Goal: Task Accomplishment & Management: Use online tool/utility

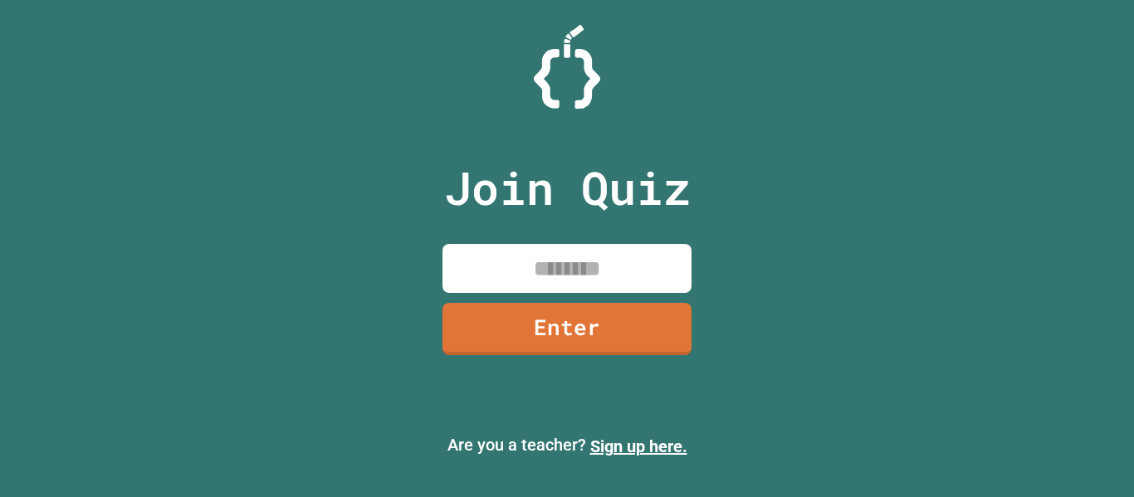
click at [510, 269] on input at bounding box center [567, 268] width 249 height 49
type input "********"
click at [535, 322] on link "Enter" at bounding box center [566, 328] width 253 height 55
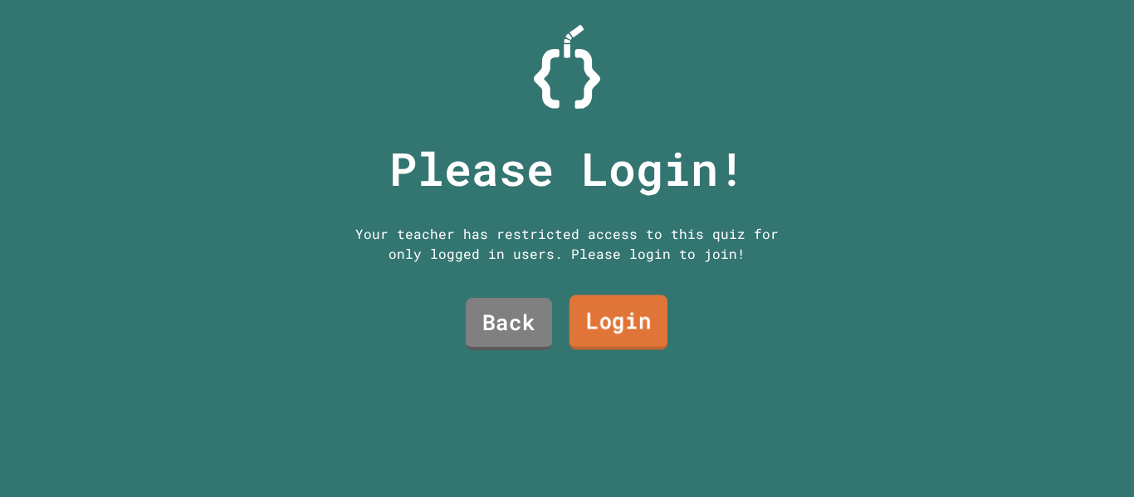
click at [612, 302] on link "Login" at bounding box center [619, 323] width 98 height 55
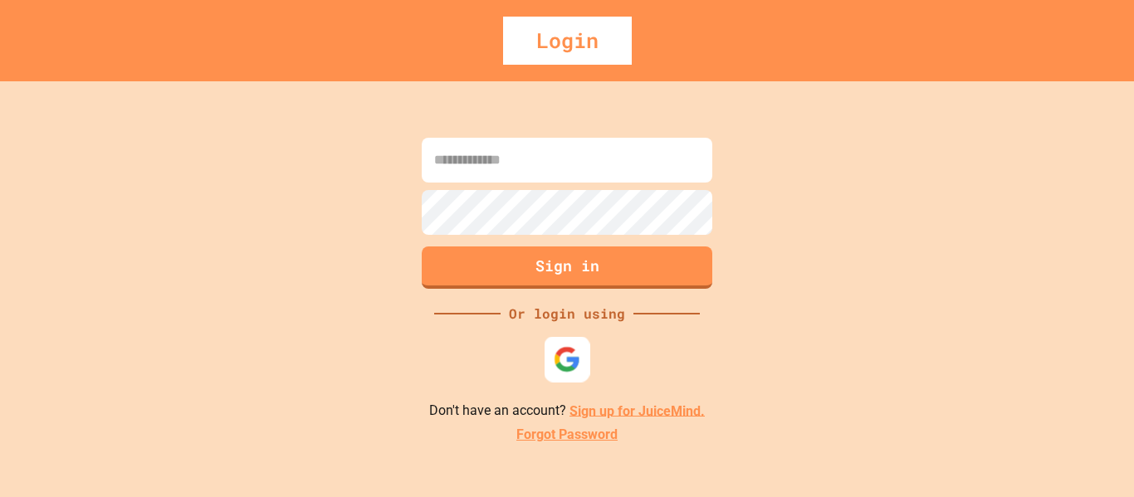
click at [554, 362] on img at bounding box center [567, 358] width 27 height 27
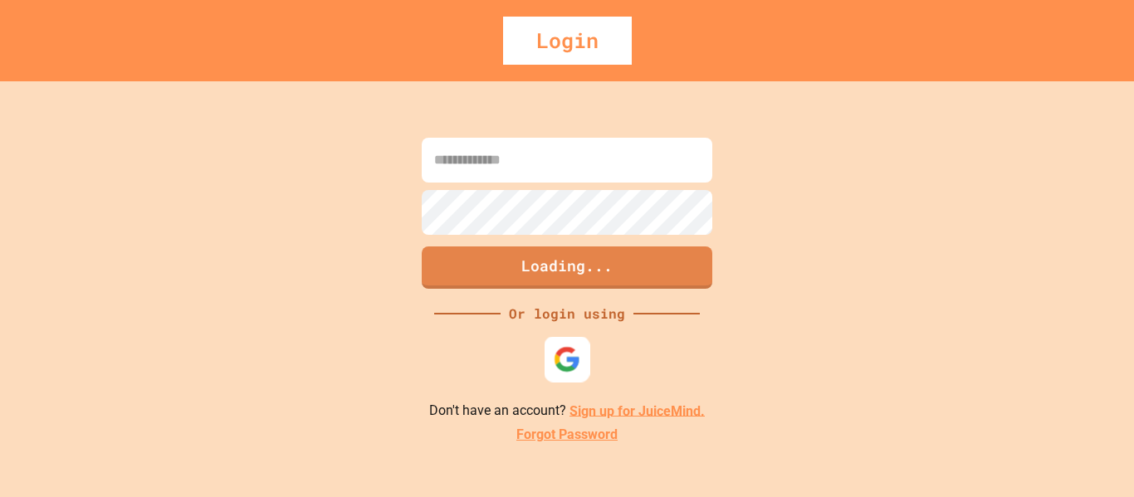
click at [564, 361] on img at bounding box center [567, 358] width 27 height 27
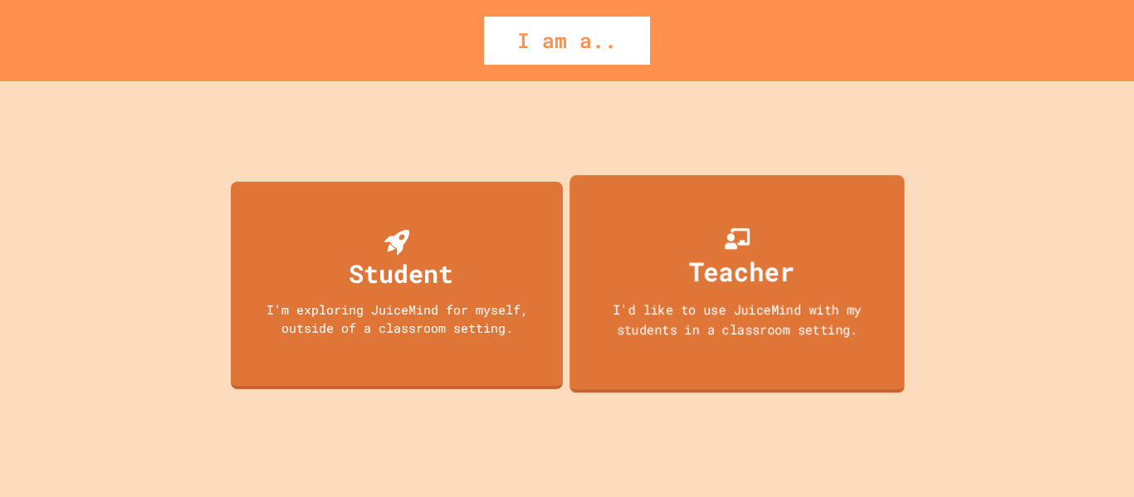
click at [818, 230] on div "Teacher I'd like to use JuiceMind with my students in a classroom setting." at bounding box center [737, 284] width 335 height 218
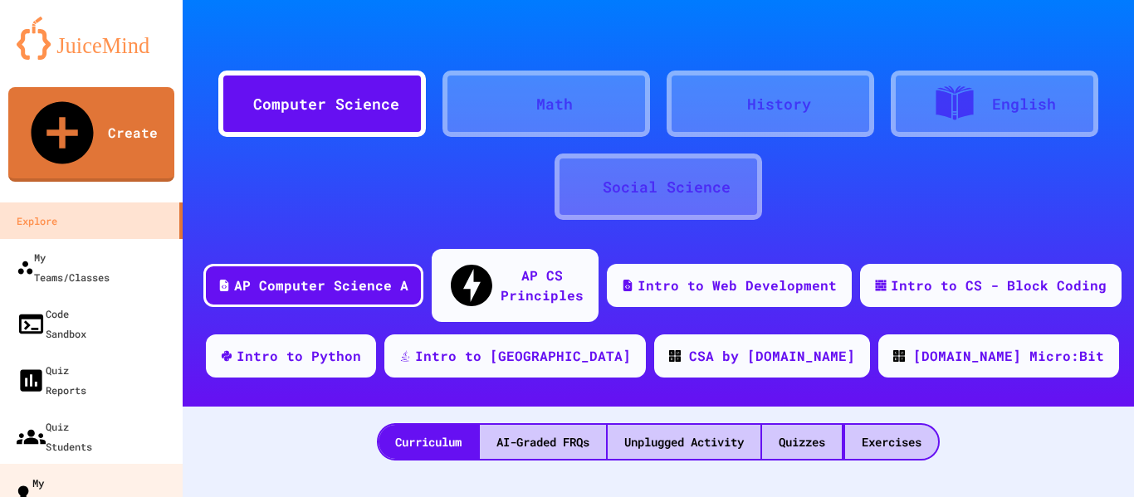
click at [74, 472] on div "My Quizzes" at bounding box center [44, 492] width 60 height 41
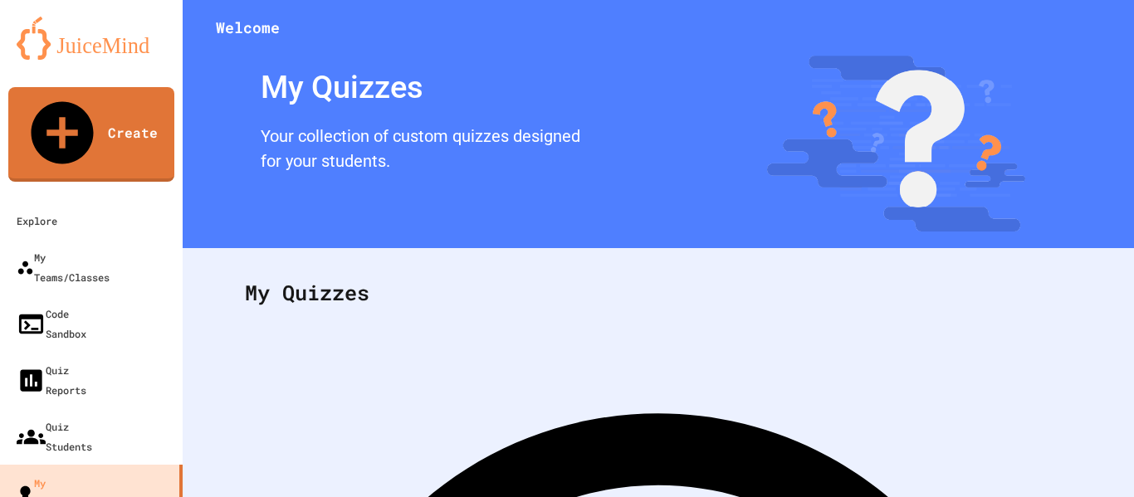
click at [54, 45] on img at bounding box center [91, 38] width 149 height 43
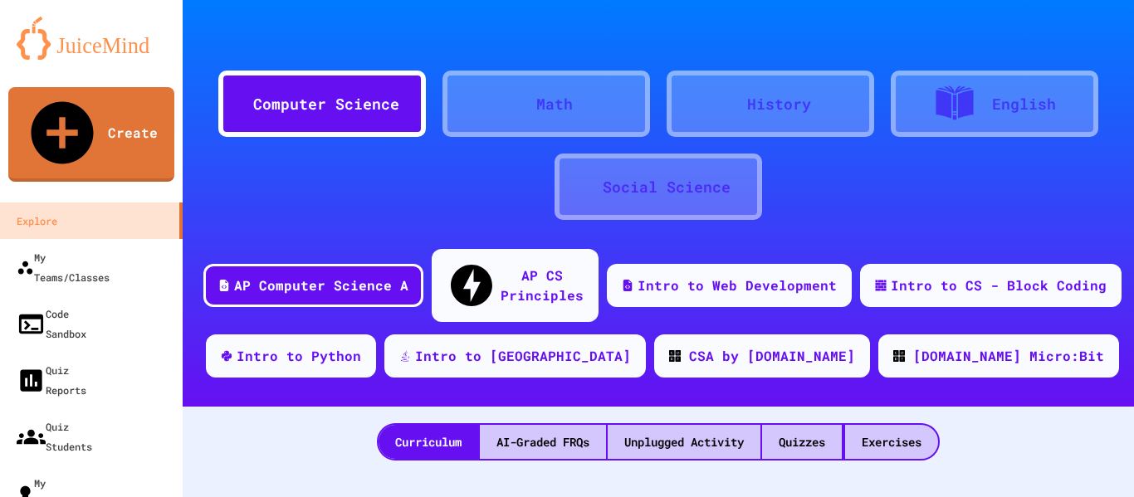
click at [313, 108] on div "Computer Science" at bounding box center [326, 104] width 146 height 22
click at [536, 104] on div at bounding box center [528, 104] width 17 height 0
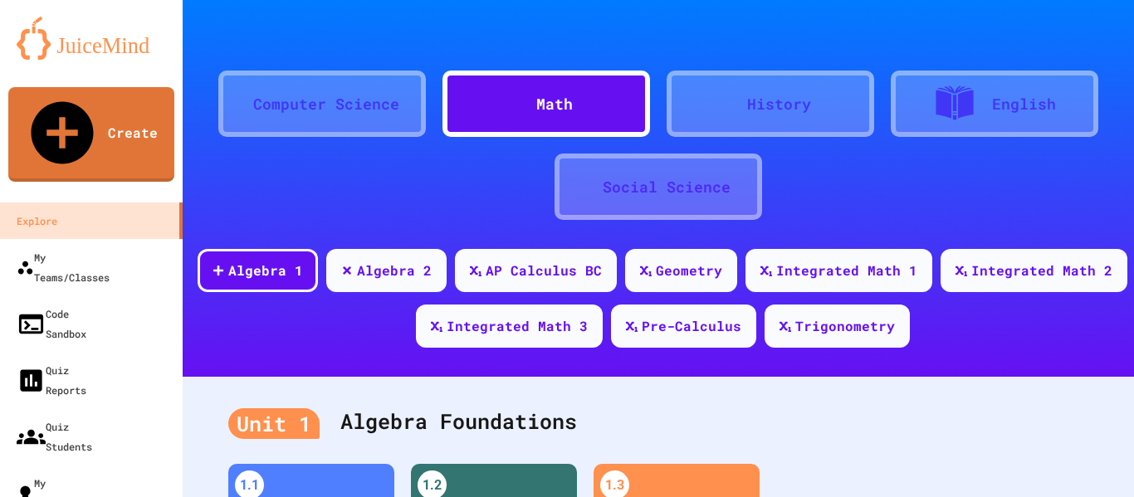
click at [338, 146] on div "Computer Science Math History English Social Science" at bounding box center [659, 137] width 902 height 174
click at [330, 129] on div "Computer Science" at bounding box center [322, 104] width 208 height 66
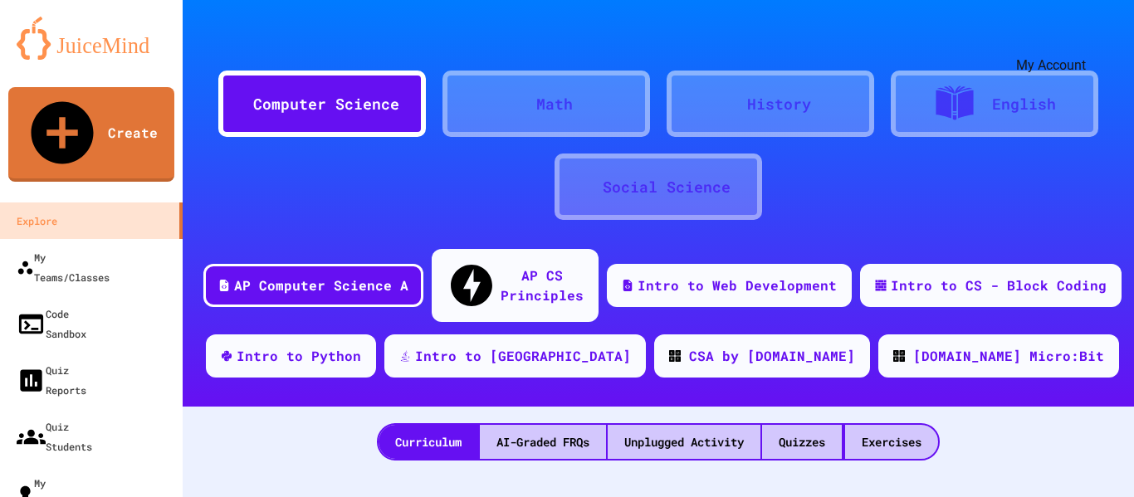
click at [1084, 41] on icon "My Account" at bounding box center [1084, 41] width 0 height 0
click at [27, 497] on div at bounding box center [567, 497] width 1134 height 0
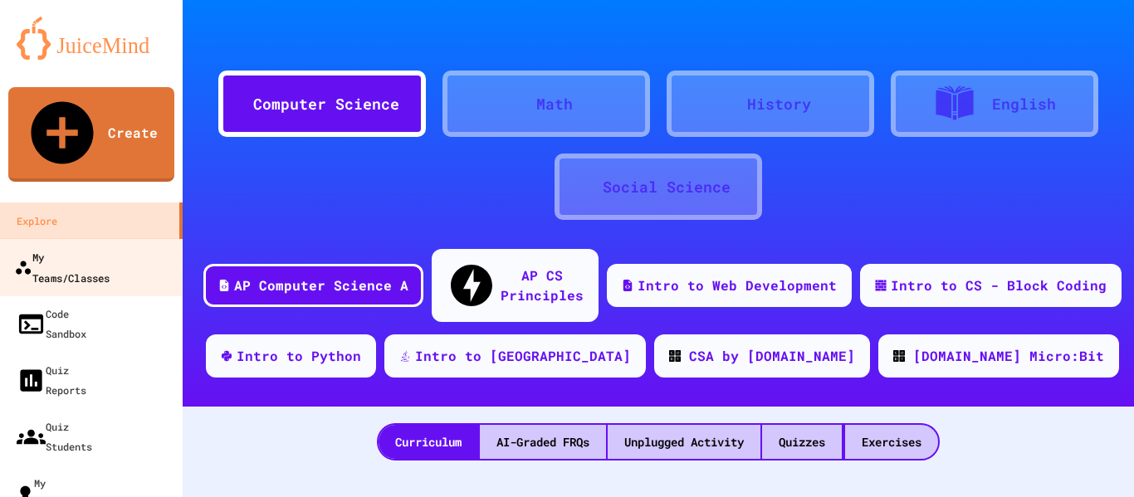
click at [50, 238] on link "My Teams/Classes" at bounding box center [92, 267] width 188 height 58
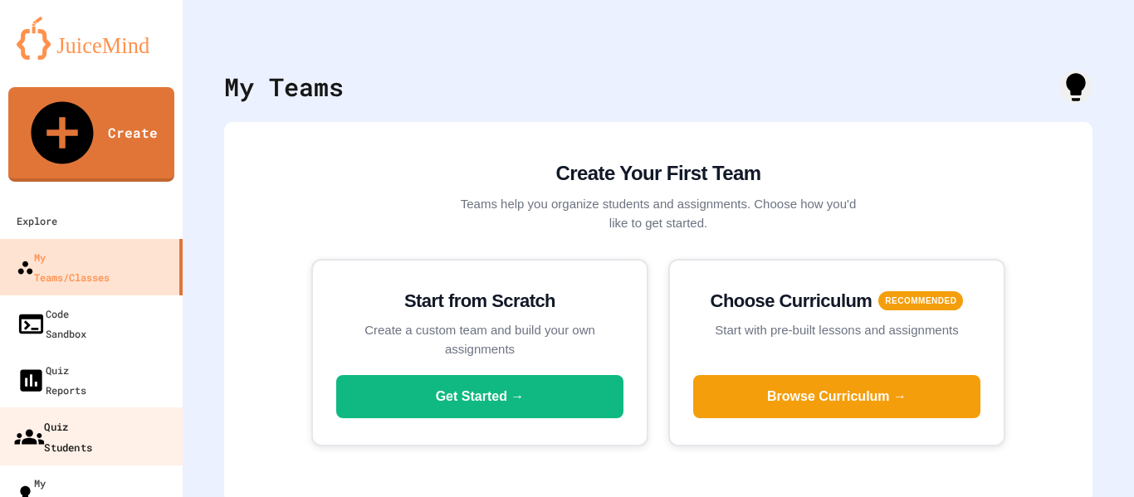
click at [63, 416] on div "Quiz Students" at bounding box center [53, 436] width 78 height 41
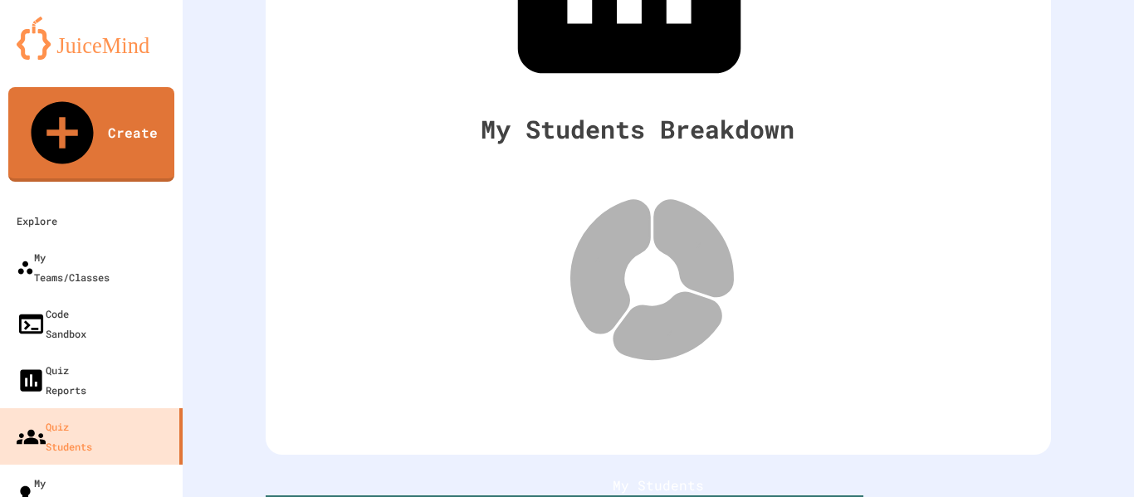
scroll to position [287, 0]
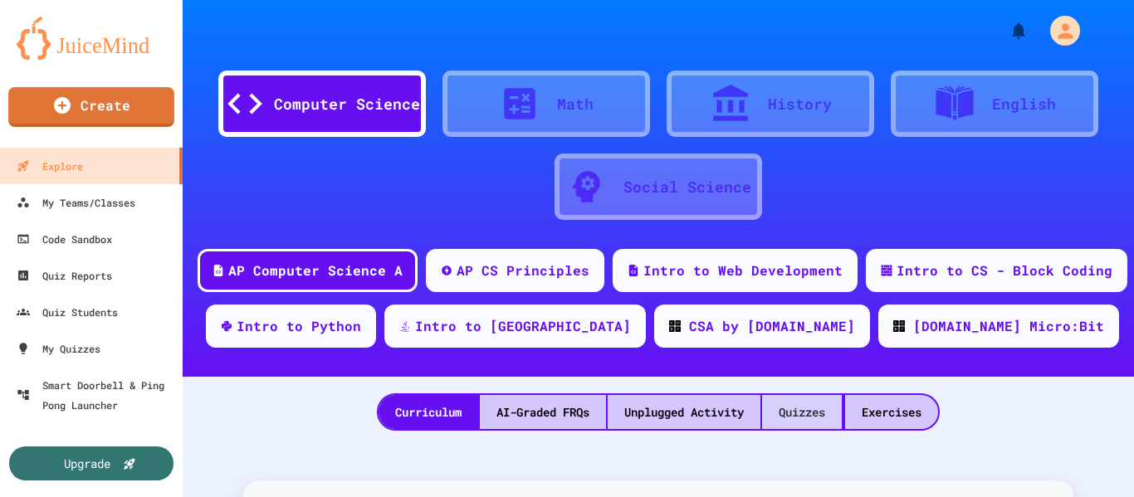
click at [772, 410] on div "Quizzes" at bounding box center [802, 412] width 80 height 34
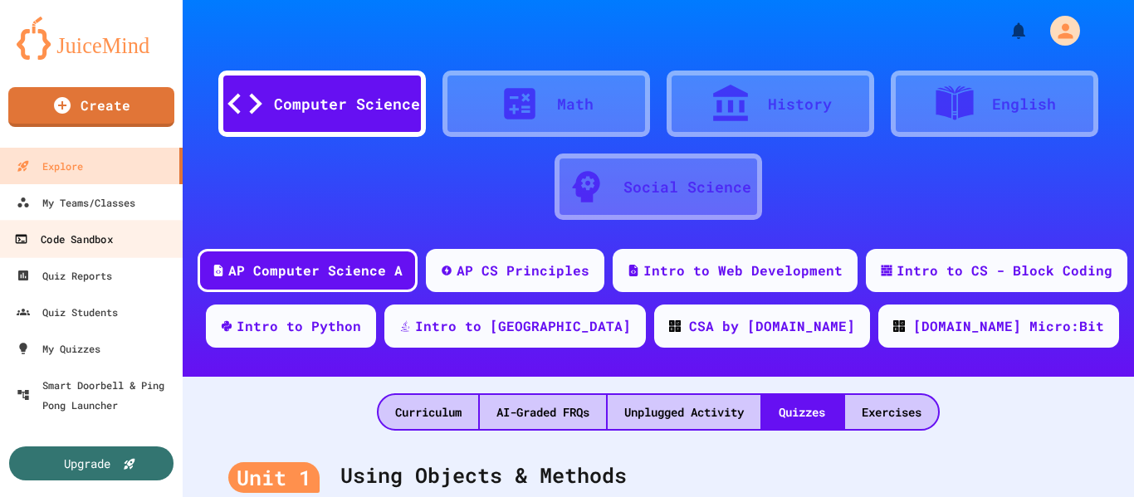
click at [105, 231] on div "Code Sandbox" at bounding box center [63, 239] width 98 height 21
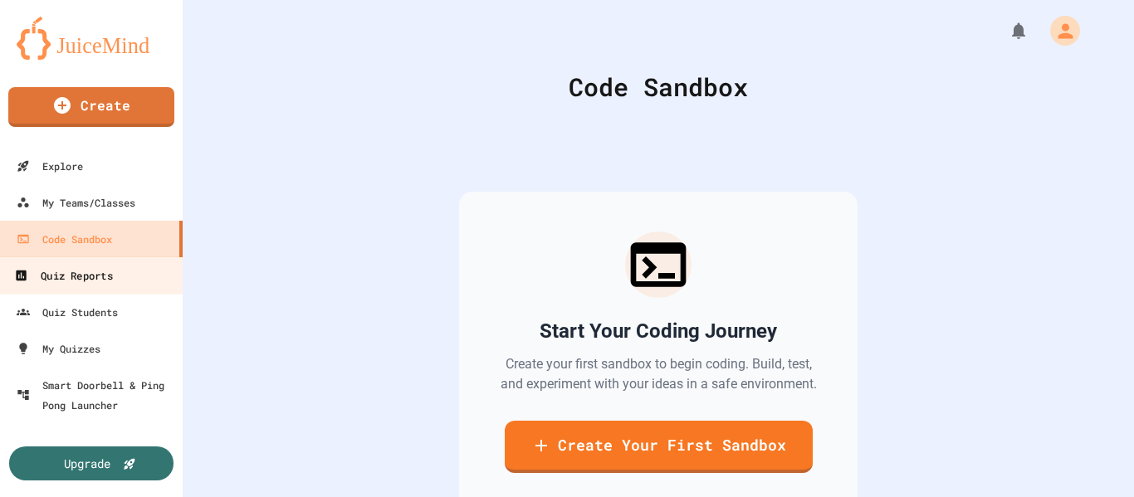
click at [103, 285] on div "Quiz Reports" at bounding box center [63, 276] width 98 height 21
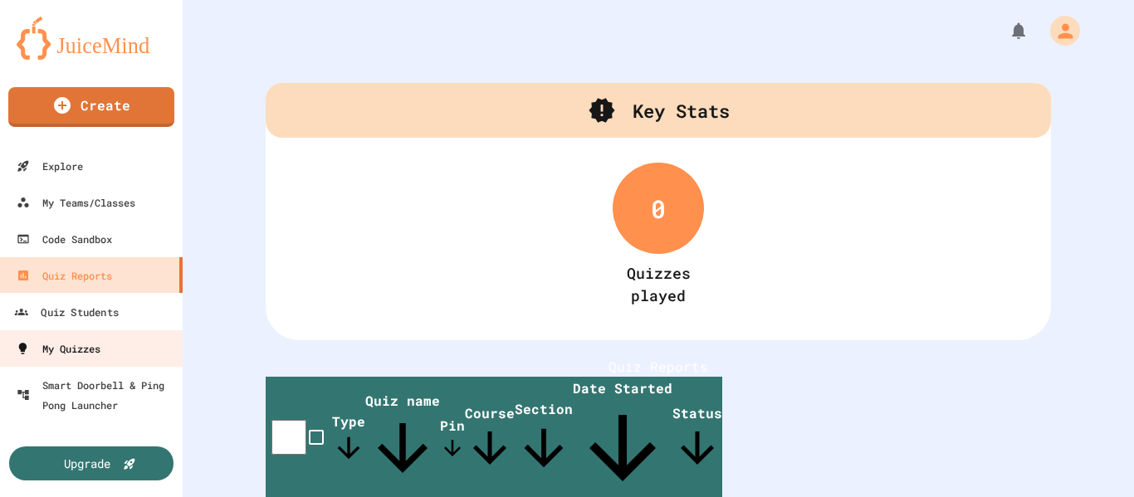
click at [100, 342] on div "My Quizzes" at bounding box center [58, 349] width 85 height 20
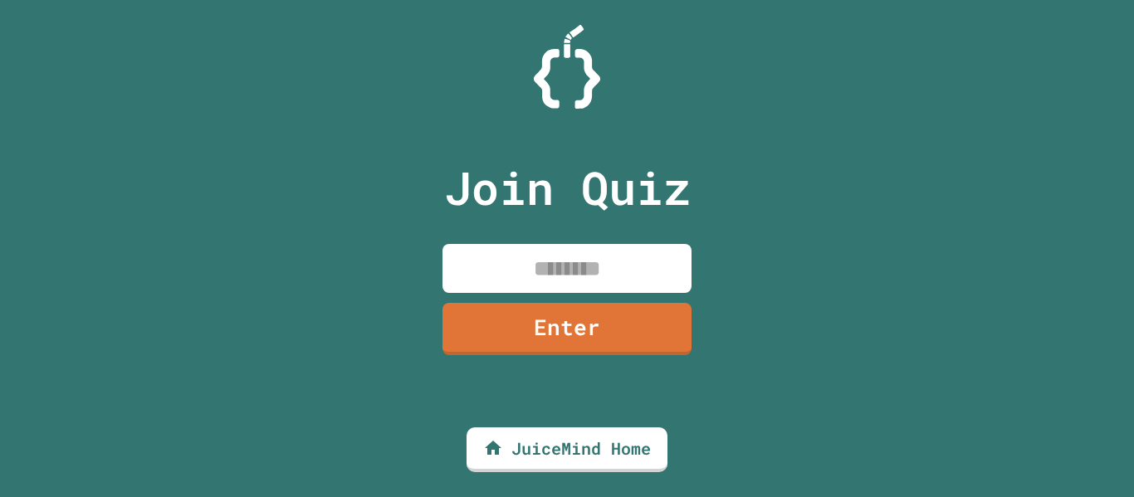
click at [564, 280] on input at bounding box center [567, 268] width 249 height 49
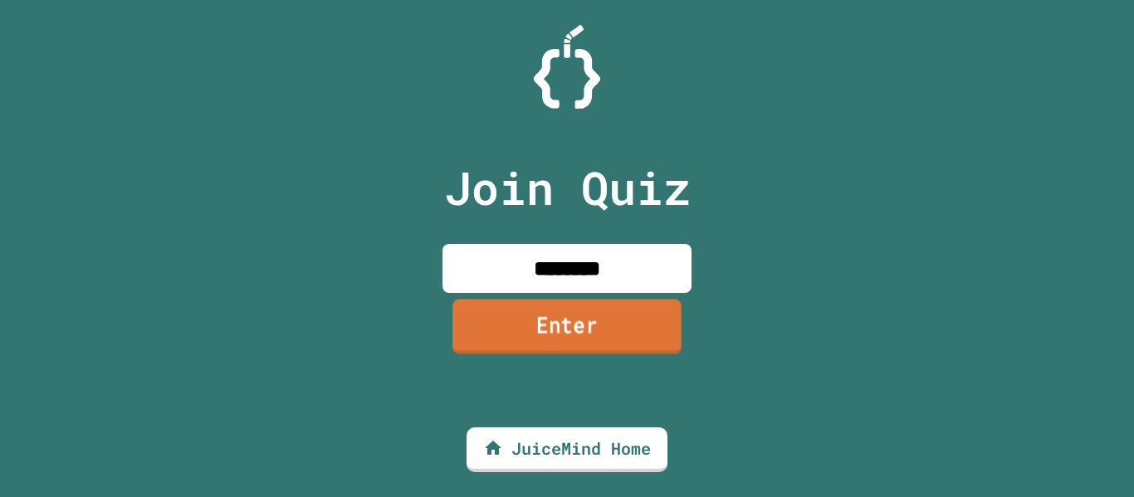
type input "********"
click at [578, 325] on link "Enter" at bounding box center [567, 326] width 229 height 55
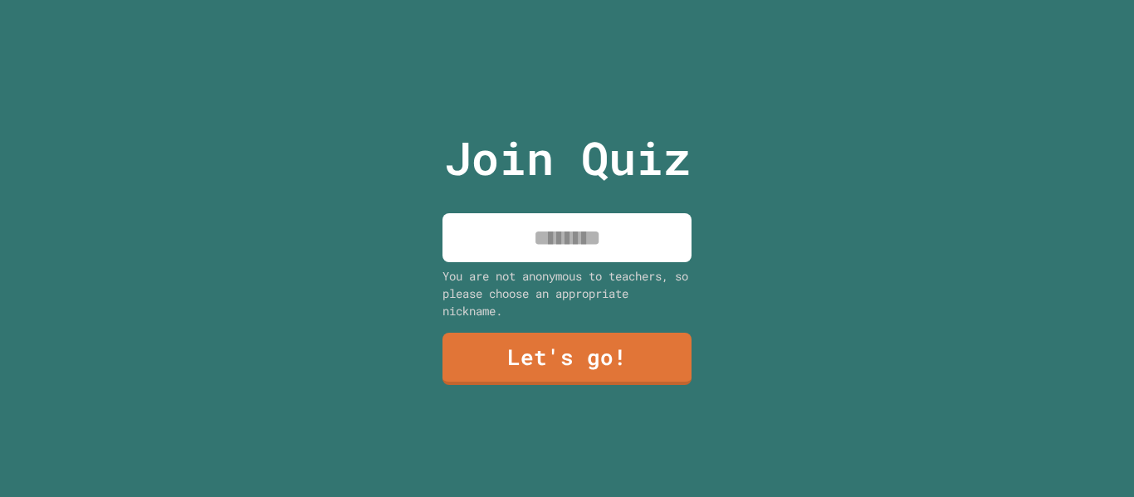
click at [586, 238] on input at bounding box center [567, 237] width 249 height 49
type input "*******"
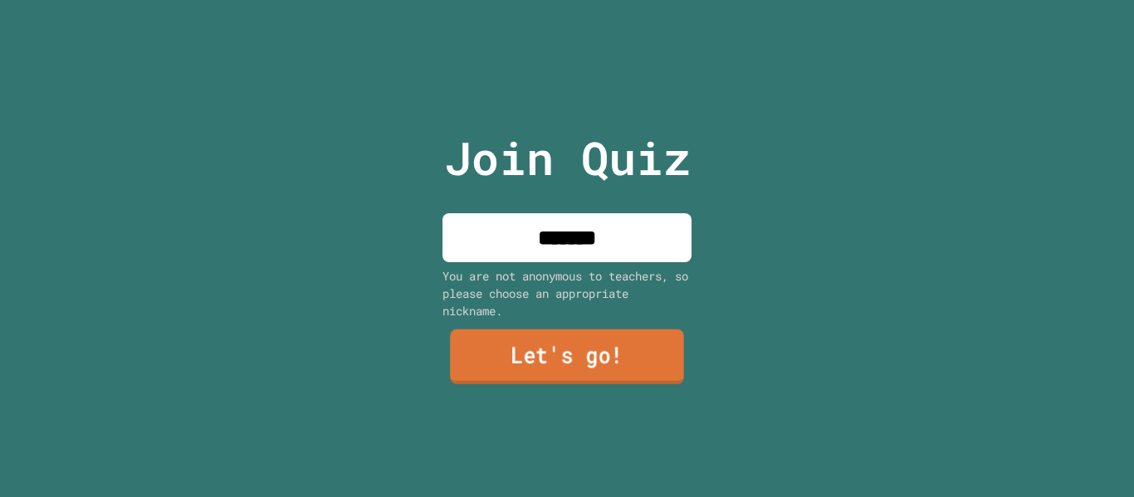
click at [487, 371] on link "Let's go!" at bounding box center [567, 357] width 234 height 55
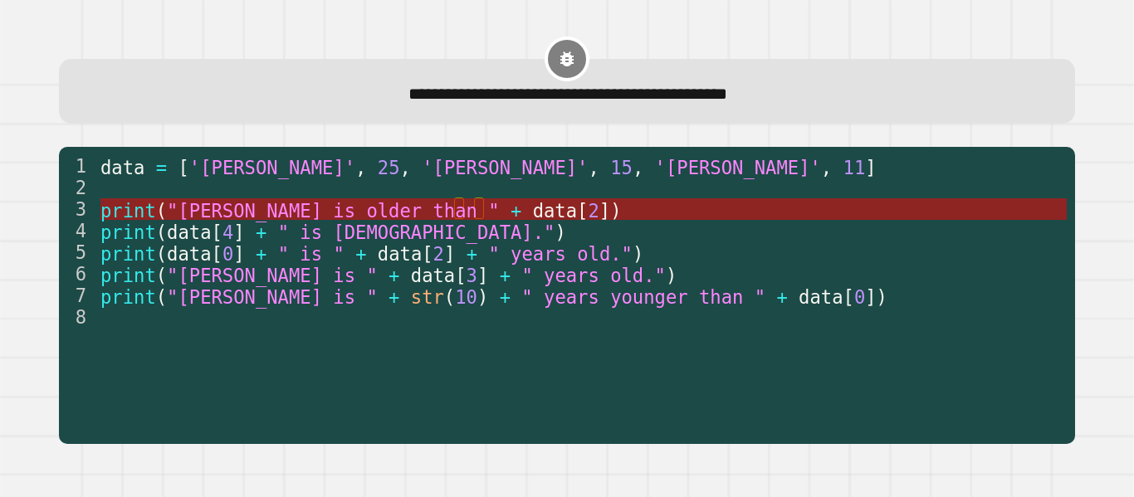
click at [600, 208] on span "])" at bounding box center [611, 210] width 22 height 22
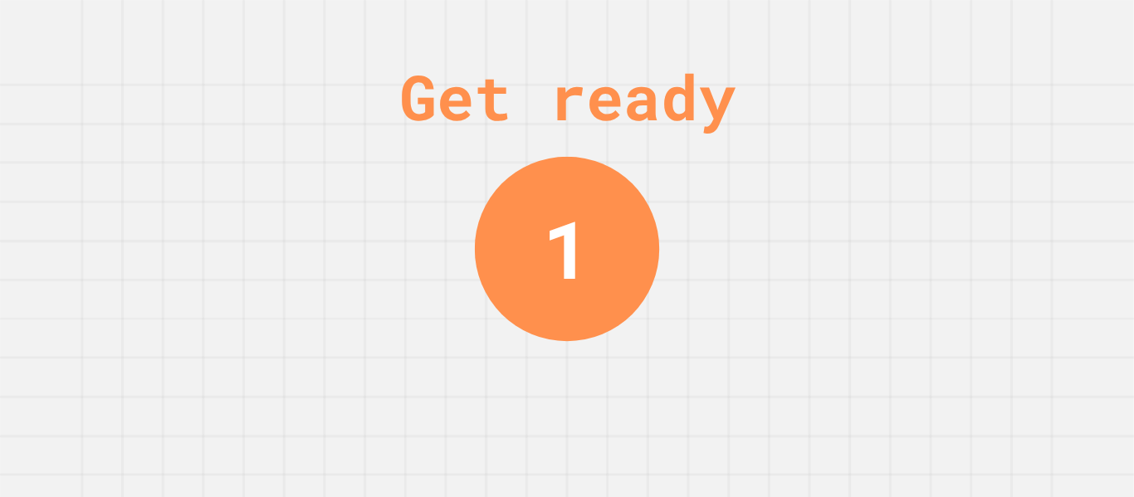
click at [942, 272] on div "Get ready 1" at bounding box center [567, 248] width 1134 height 497
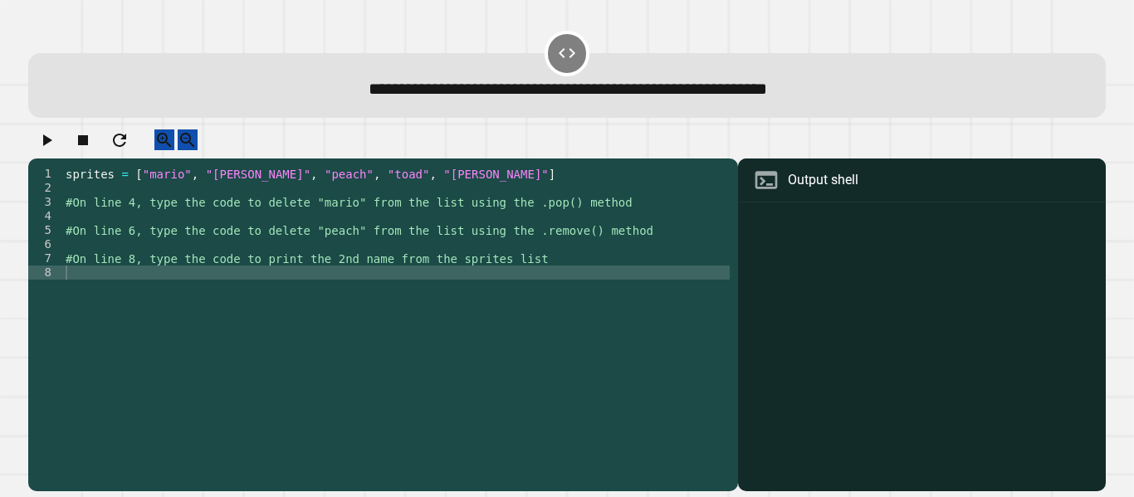
click at [773, 218] on div "Output shell" at bounding box center [922, 325] width 368 height 333
click at [788, 190] on div "Output shell" at bounding box center [823, 180] width 71 height 20
click at [777, 253] on div at bounding box center [921, 349] width 351 height 285
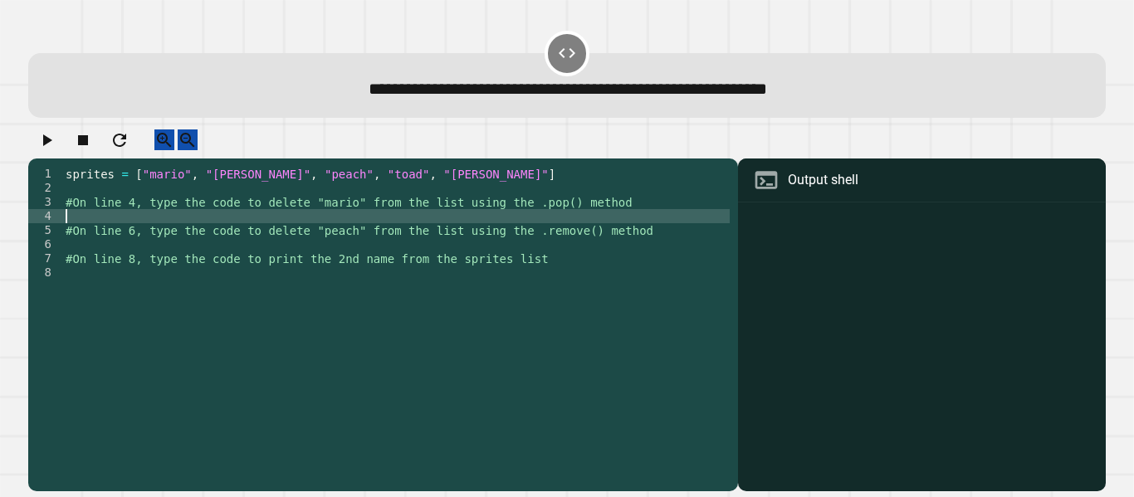
click at [100, 230] on div "sprites = [ "mario" , "[PERSON_NAME]" , "peach" , "toad" , "[PERSON_NAME]" ] #O…" at bounding box center [396, 315] width 668 height 296
type textarea "***"
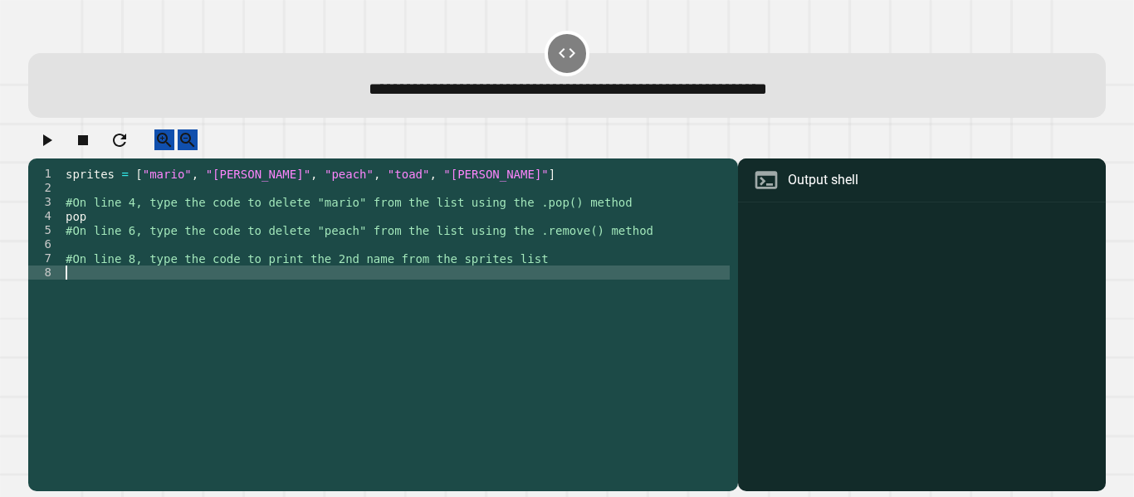
click at [133, 296] on div "sprites = [ "mario" , "[PERSON_NAME]" , "peach" , "toad" , "[PERSON_NAME]" ] #O…" at bounding box center [396, 315] width 668 height 296
click at [192, 305] on div "sprites = [ "mario" , "[PERSON_NAME]" , "peach" , "toad" , "[PERSON_NAME]" ] #O…" at bounding box center [396, 315] width 668 height 296
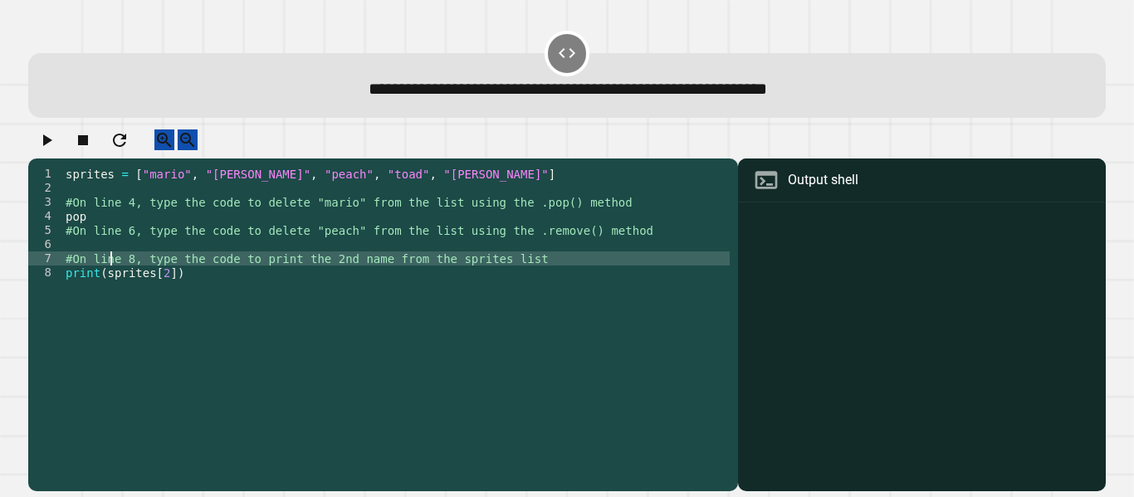
click at [111, 268] on div "sprites = [ "mario" , "[PERSON_NAME]" , "peach" , "toad" , "[PERSON_NAME]" ] #O…" at bounding box center [396, 315] width 668 height 296
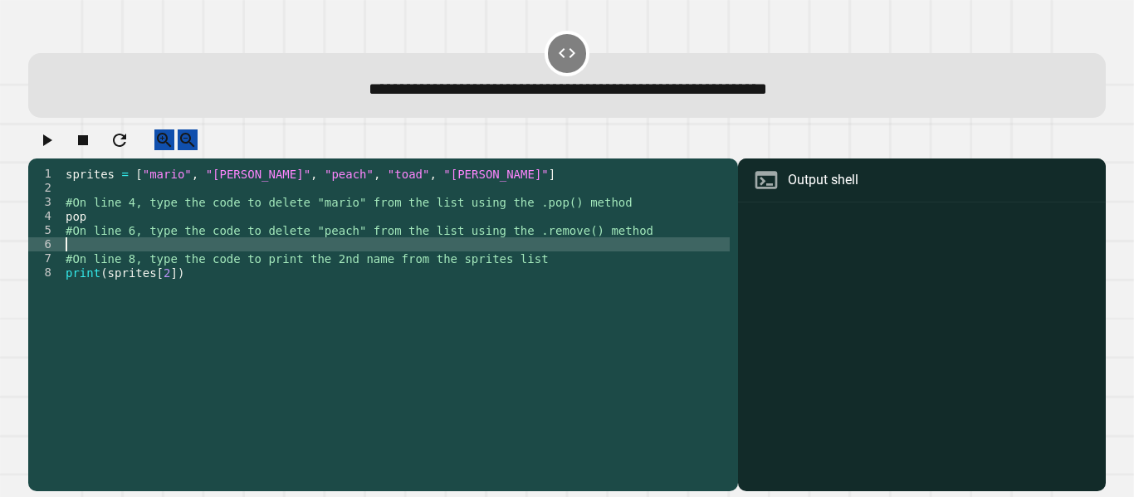
click at [89, 254] on div "sprites = [ "mario" , "[PERSON_NAME]" , "peach" , "toad" , "[PERSON_NAME]" ] #O…" at bounding box center [396, 315] width 668 height 296
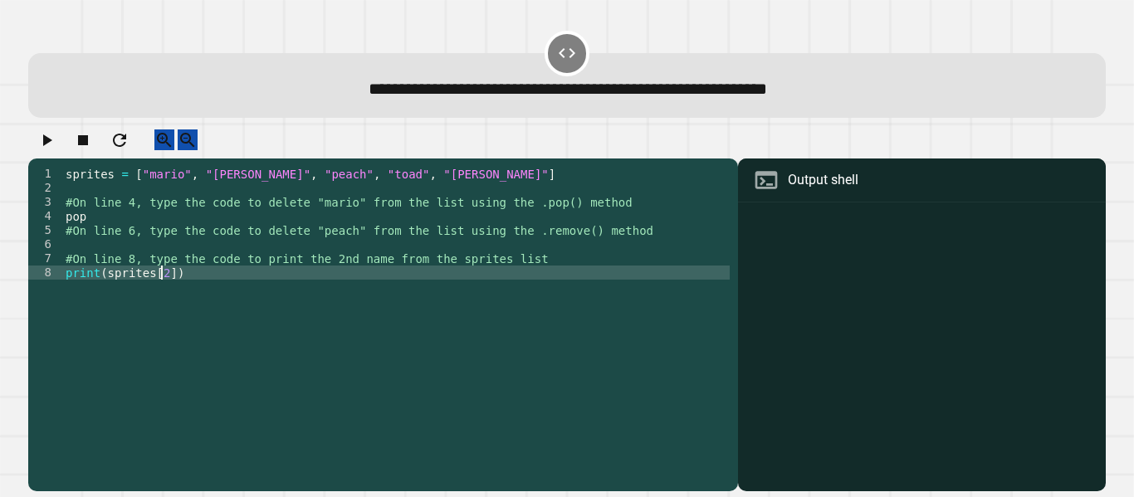
click at [160, 288] on div "sprites = [ "mario" , "[PERSON_NAME]" , "peach" , "toad" , "[PERSON_NAME]" ] #O…" at bounding box center [396, 315] width 668 height 296
click at [206, 291] on div "sprites = [ "mario" , "[PERSON_NAME]" , "peach" , "toad" , "[PERSON_NAME]" ] #O…" at bounding box center [396, 315] width 668 height 296
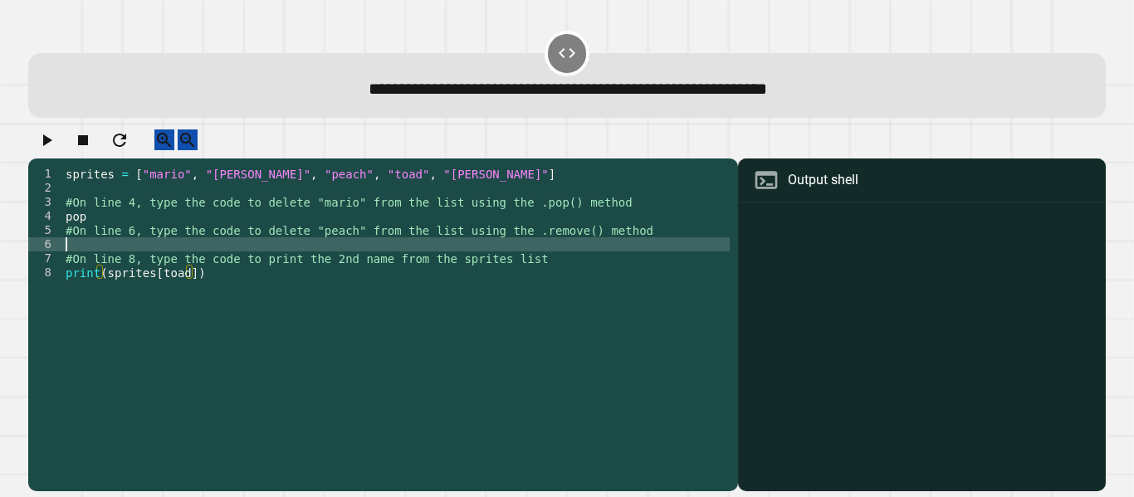
click at [114, 258] on div "sprites = [ "mario" , "[PERSON_NAME]" , "peach" , "toad" , "[PERSON_NAME]" ] #O…" at bounding box center [396, 315] width 668 height 296
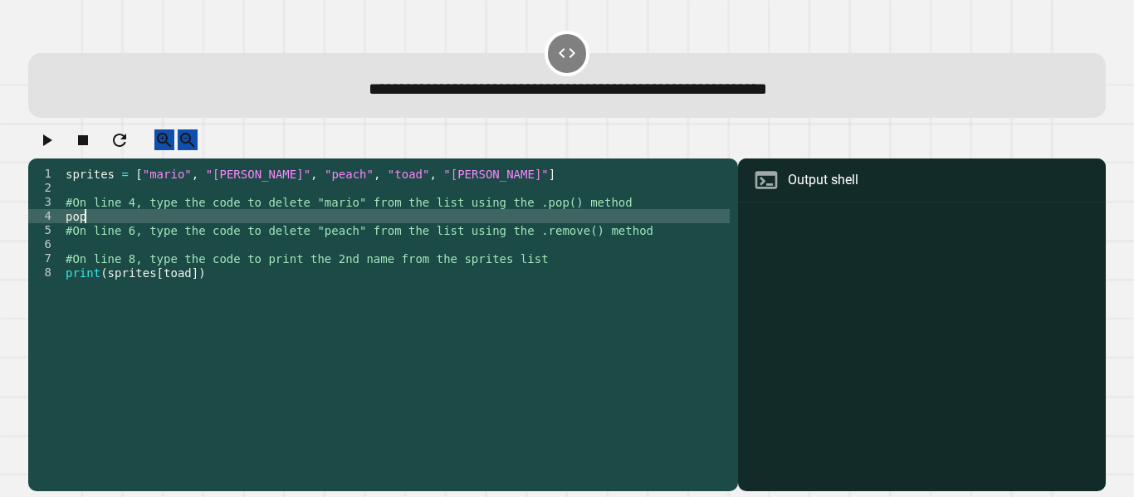
click at [93, 228] on div "sprites = [ "mario" , "[PERSON_NAME]" , "peach" , "toad" , "[PERSON_NAME]" ] #O…" at bounding box center [396, 315] width 668 height 296
click at [66, 228] on div "sprites = [ "mario" , "[PERSON_NAME]" , "peach" , "toad" , "[PERSON_NAME]" ] #O…" at bounding box center [396, 315] width 668 height 296
click at [95, 228] on div "sprites = [ "mario" , "[PERSON_NAME]" , "peach" , "toad" , "[PERSON_NAME]" ] #O…" at bounding box center [396, 315] width 668 height 296
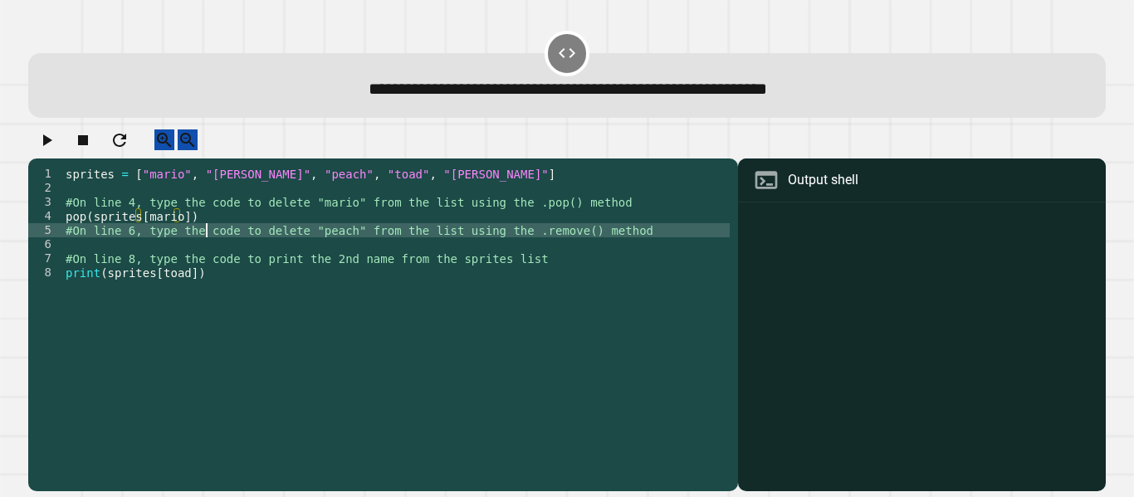
click at [209, 251] on div "sprites = [ "mario" , "[PERSON_NAME]" , "peach" , "toad" , "[PERSON_NAME]" ] #O…" at bounding box center [396, 315] width 668 height 296
click at [55, 142] on icon "button" at bounding box center [47, 140] width 20 height 20
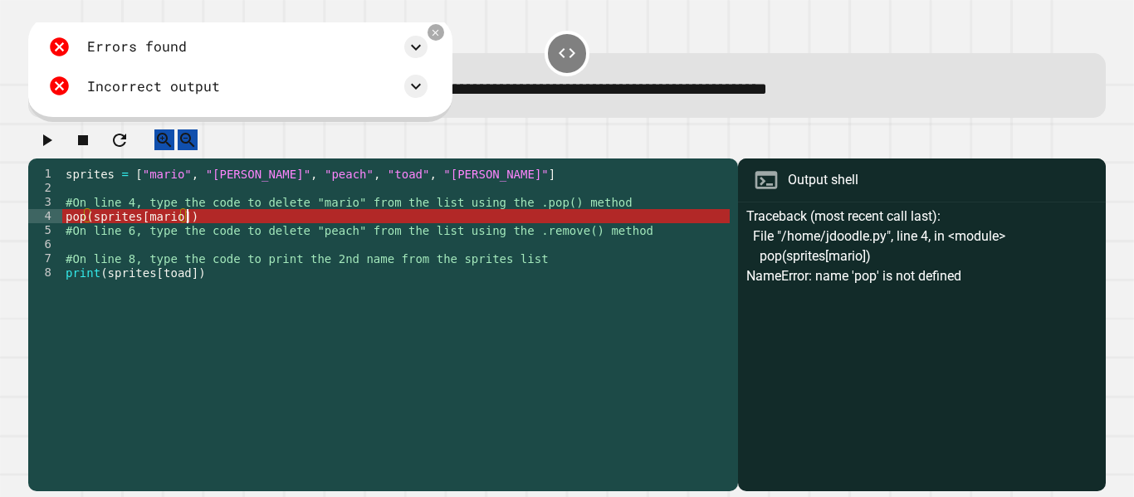
click at [187, 237] on div "sprites = [ "mario" , "[PERSON_NAME]" , "peach" , "toad" , "[PERSON_NAME]" ] #O…" at bounding box center [396, 315] width 668 height 296
click at [92, 232] on div "sprites = [ "mario" , "[PERSON_NAME]" , "peach" , "toad" , "[PERSON_NAME]" ] #O…" at bounding box center [396, 315] width 668 height 296
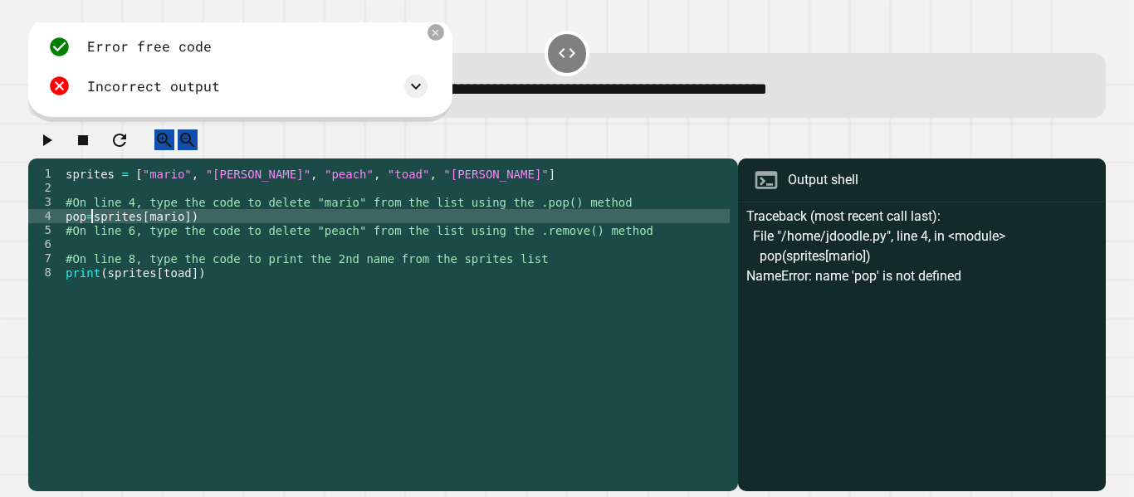
scroll to position [0, 2]
click at [195, 236] on div "sprites = [ "mario" , "[PERSON_NAME]" , "peach" , "toad" , "[PERSON_NAME]" ] #O…" at bounding box center [396, 315] width 668 height 296
click at [46, 144] on icon "button" at bounding box center [47, 140] width 20 height 20
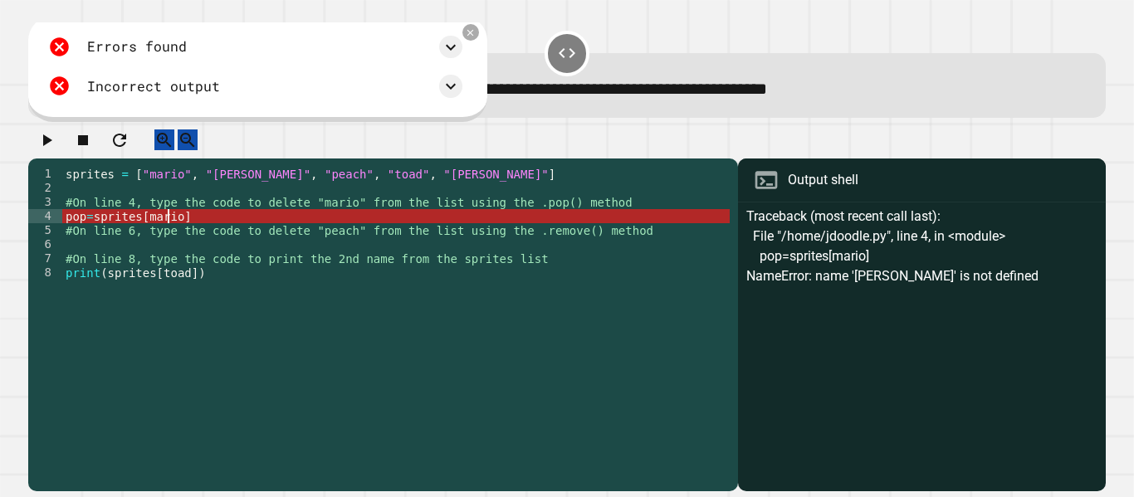
click at [169, 234] on div "sprites = [ "mario" , "[PERSON_NAME]" , "peach" , "toad" , "[PERSON_NAME]" ] #O…" at bounding box center [396, 315] width 668 height 296
click at [176, 231] on div "sprites = [ "mario" , "[PERSON_NAME]" , "peach" , "toad" , "[PERSON_NAME]" ] #O…" at bounding box center [396, 315] width 668 height 296
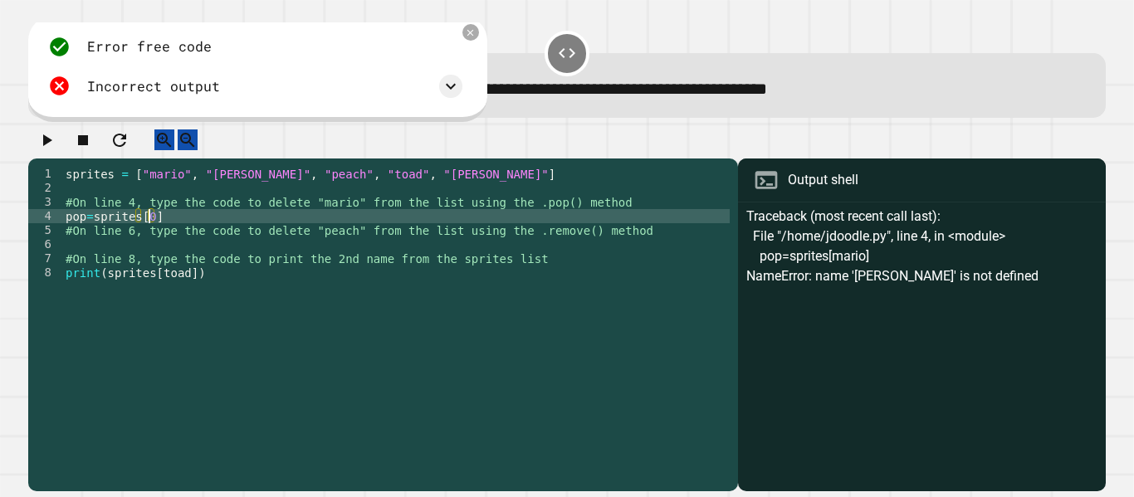
scroll to position [0, 6]
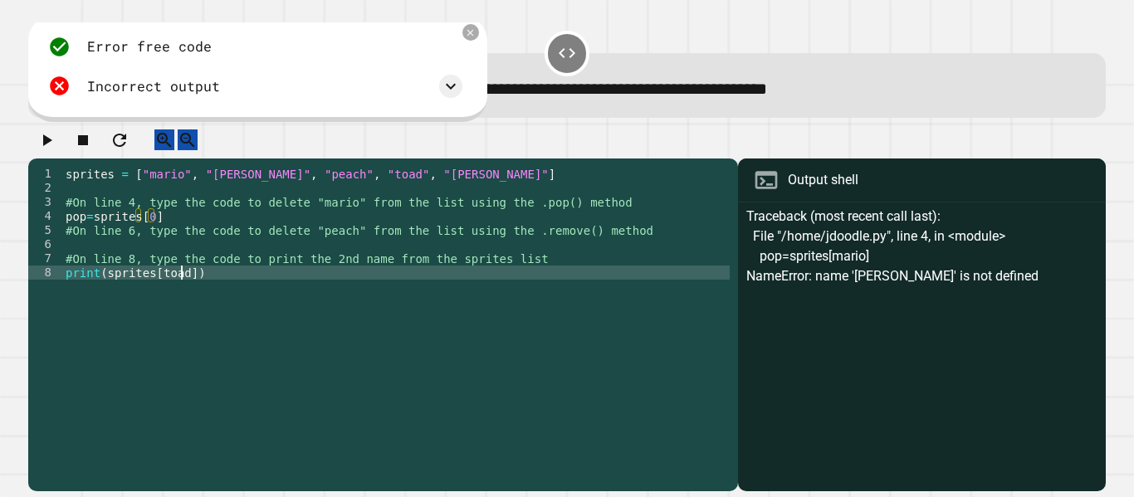
click at [181, 290] on div "sprites = [ "mario" , "[PERSON_NAME]" , "peach" , "toad" , "[PERSON_NAME]" ] #O…" at bounding box center [396, 315] width 668 height 296
click at [56, 140] on icon "button" at bounding box center [47, 140] width 20 height 20
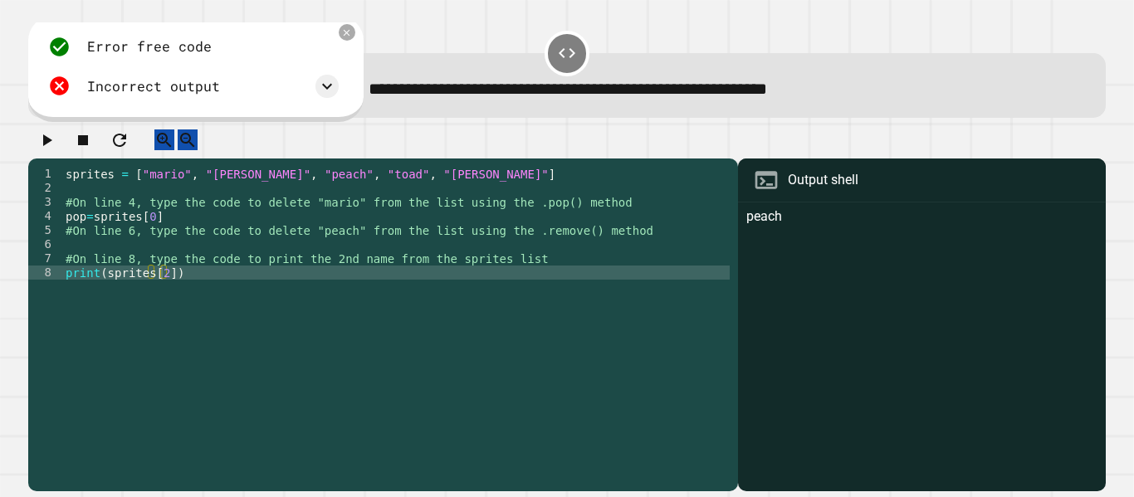
scroll to position [0, 0]
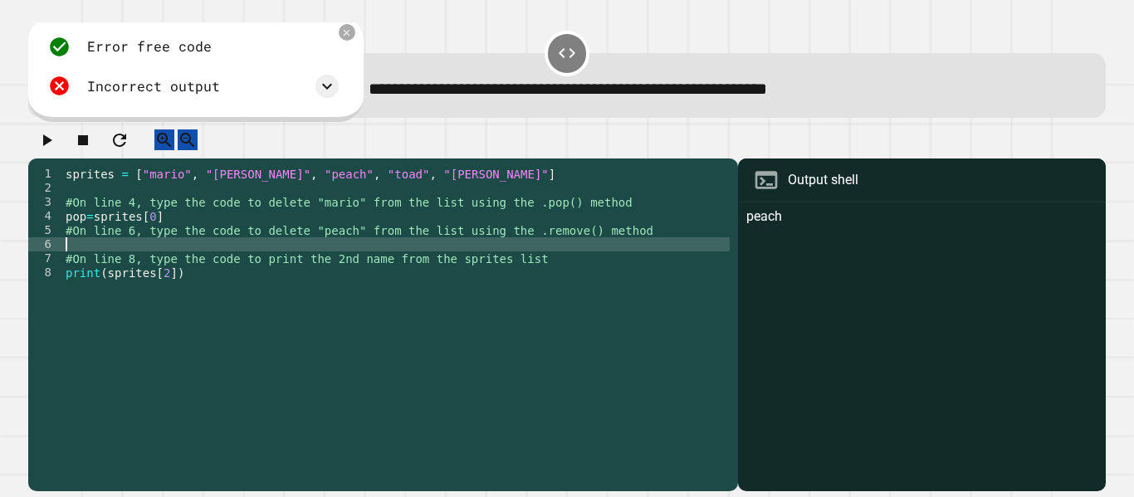
click at [89, 261] on div "sprites = [ "mario" , "[PERSON_NAME]" , "peach" , "toad" , "[PERSON_NAME]" ] #O…" at bounding box center [396, 315] width 668 height 296
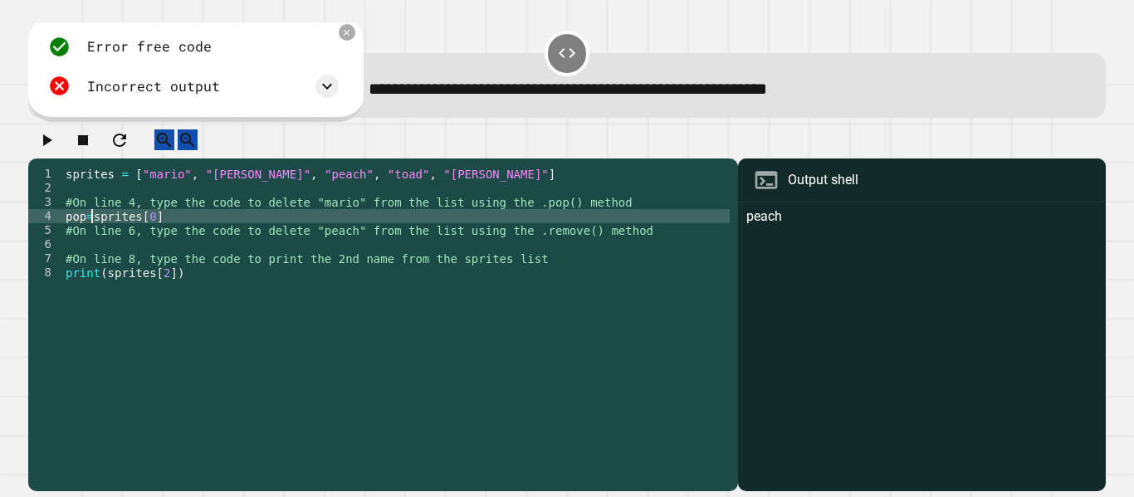
click at [91, 228] on div "sprites = [ "mario" , "[PERSON_NAME]" , "peach" , "toad" , "[PERSON_NAME]" ] #O…" at bounding box center [396, 315] width 668 height 296
click at [115, 229] on div "sprites = [ "mario" , "[PERSON_NAME]" , "peach" , "toad" , "[PERSON_NAME]" ] #O…" at bounding box center [396, 315] width 668 height 296
click at [70, 232] on div "sprites = [ "mario" , "[PERSON_NAME]" , "peach" , "toad" , "[PERSON_NAME]" ] #O…" at bounding box center [396, 315] width 668 height 296
click at [112, 230] on div "sprites = [ "mario" , "[PERSON_NAME]" , "peach" , "toad" , "[PERSON_NAME]" ] #O…" at bounding box center [396, 315] width 668 height 296
type textarea "**********"
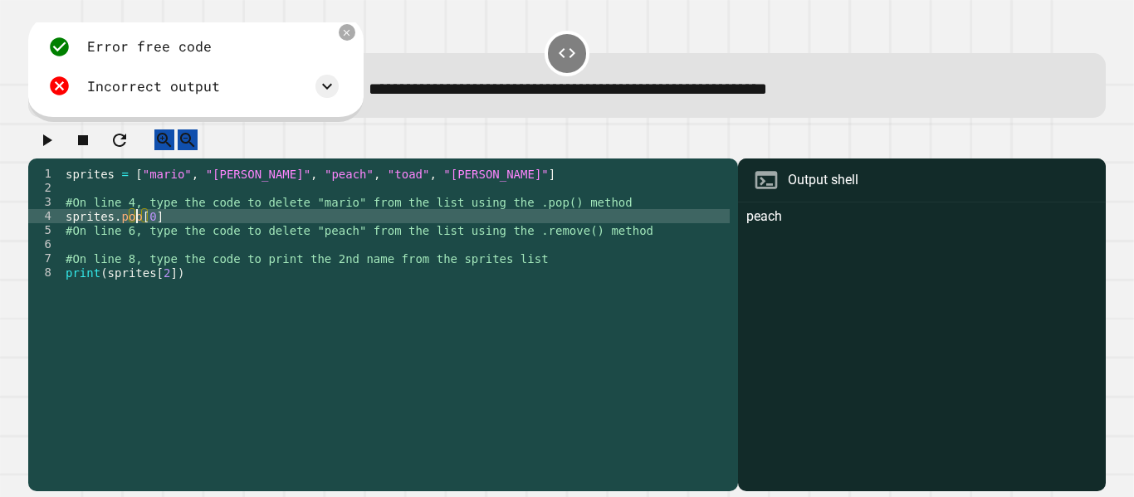
scroll to position [0, 6]
click at [120, 260] on div "sprites = [ "mario" , "[PERSON_NAME]" , "peach" , "toad" , "[PERSON_NAME]" ] #O…" at bounding box center [396, 315] width 668 height 296
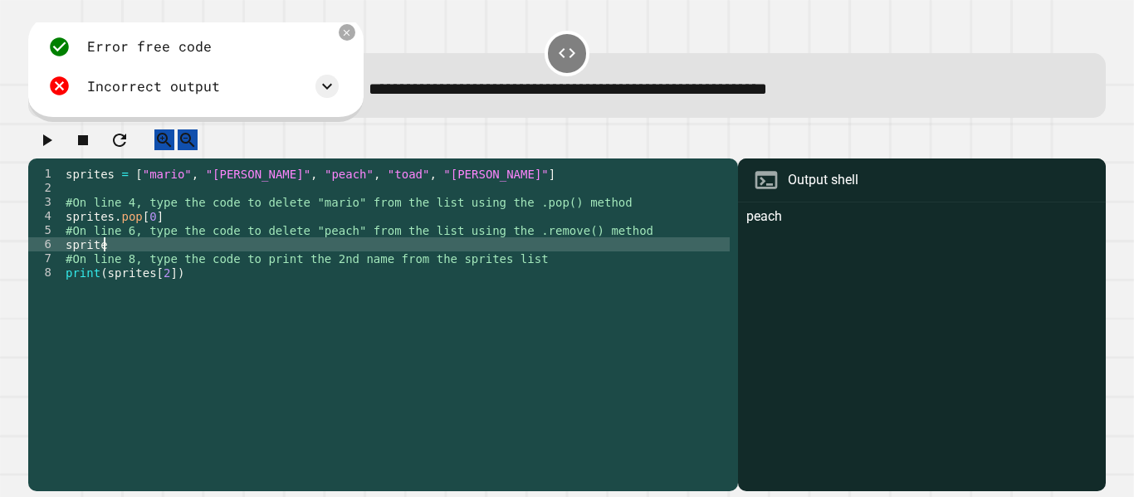
scroll to position [0, 2]
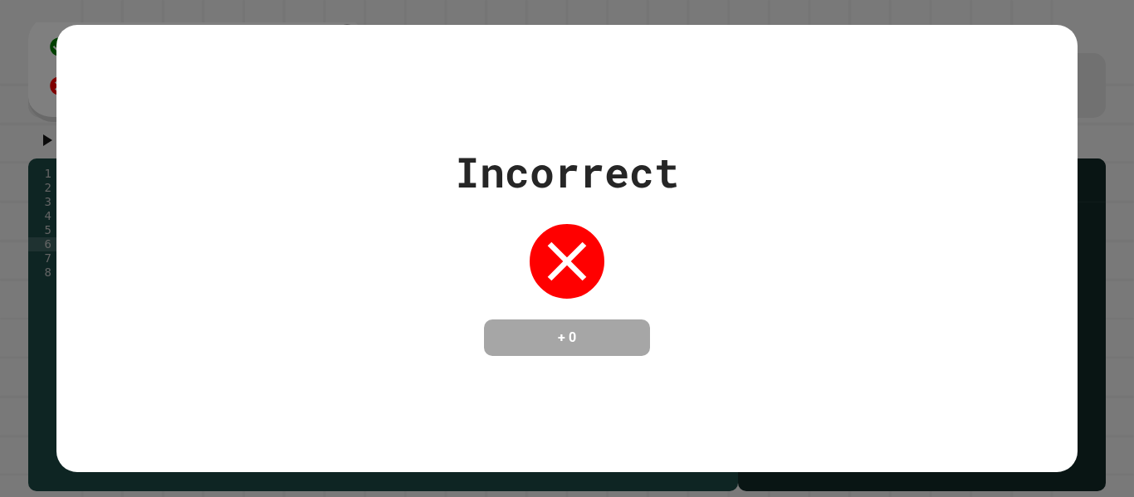
type textarea "**********"
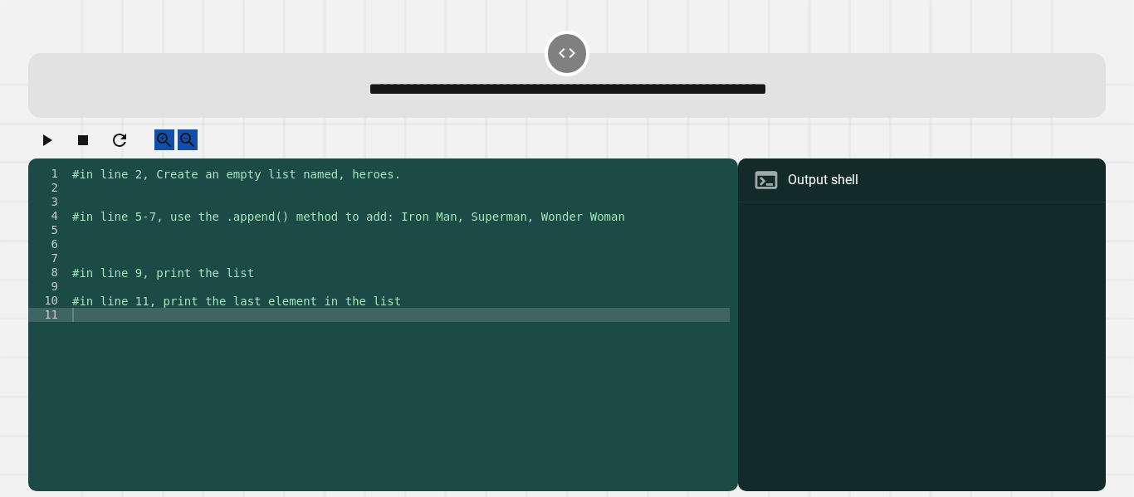
click at [184, 200] on div "#in line 2, Create an empty list named, heroes. #in line 5-7, use the .append()…" at bounding box center [399, 315] width 661 height 296
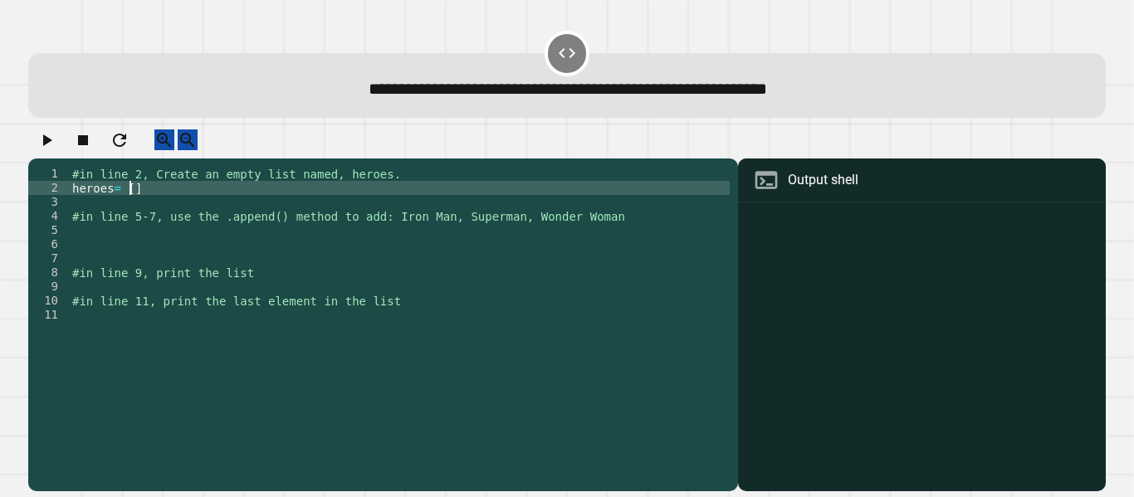
scroll to position [0, 3]
type textarea "*********"
click at [46, 144] on icon "button" at bounding box center [47, 140] width 20 height 20
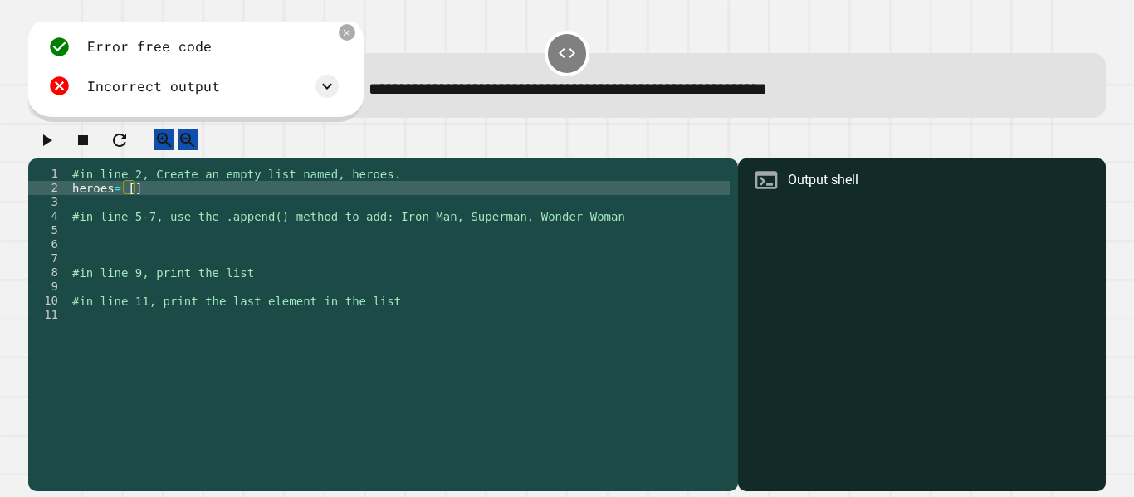
scroll to position [0, 0]
click at [102, 244] on div "#in line 2, Create an empty list named, heroes. heroes = [ ] #in line 5-7, use …" at bounding box center [399, 315] width 661 height 296
click at [119, 203] on div "#in line 2, Create an empty list named, heroes. heroes = [ ] #in line 5-7, use …" at bounding box center [399, 315] width 661 height 296
click at [129, 203] on div "#in line 2, Create an empty list named, heroes. heroes = [ ] #in line 5-7, use …" at bounding box center [399, 315] width 661 height 296
click at [122, 203] on div "#in line 2, Create an empty list named, heroes. heroes = [ ] #in line 5-7, use …" at bounding box center [399, 315] width 661 height 296
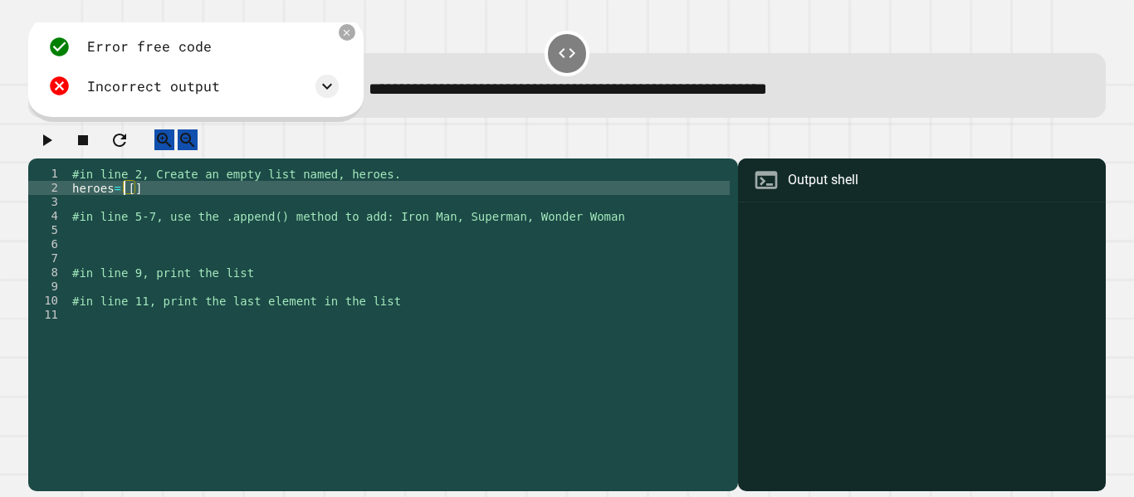
click at [130, 244] on div "#in line 2, Create an empty list named, heroes. heroes = [ ] #in line 5-7, use …" at bounding box center [399, 315] width 661 height 296
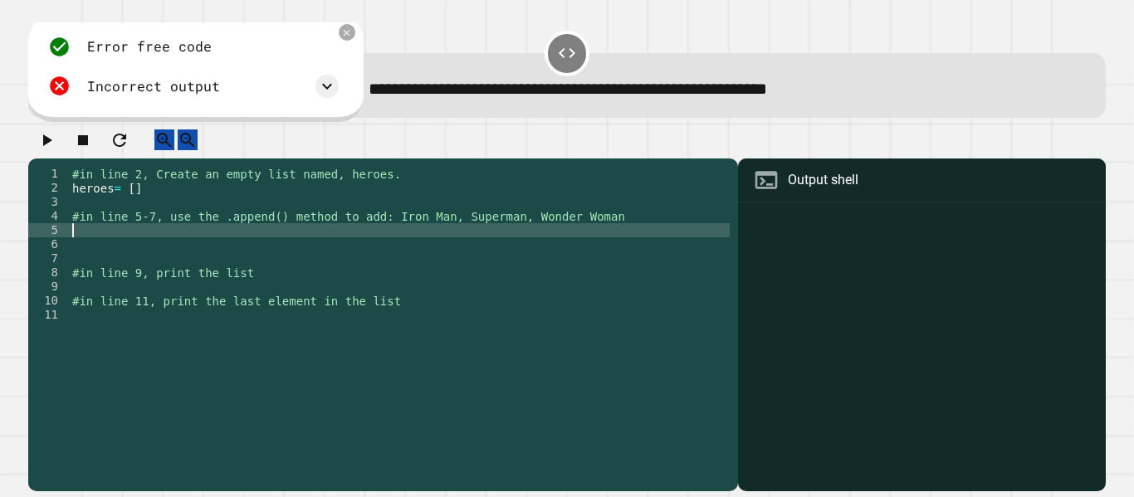
click at [130, 243] on div "#in line 2, Create an empty list named, heroes. heroes = [ ] #in line 5-7, use …" at bounding box center [399, 315] width 661 height 296
type textarea "**********"
click at [128, 257] on div "#in line 2, Create an empty list named, heroes. heroes = [ ] #in line 5-7, use …" at bounding box center [399, 315] width 661 height 296
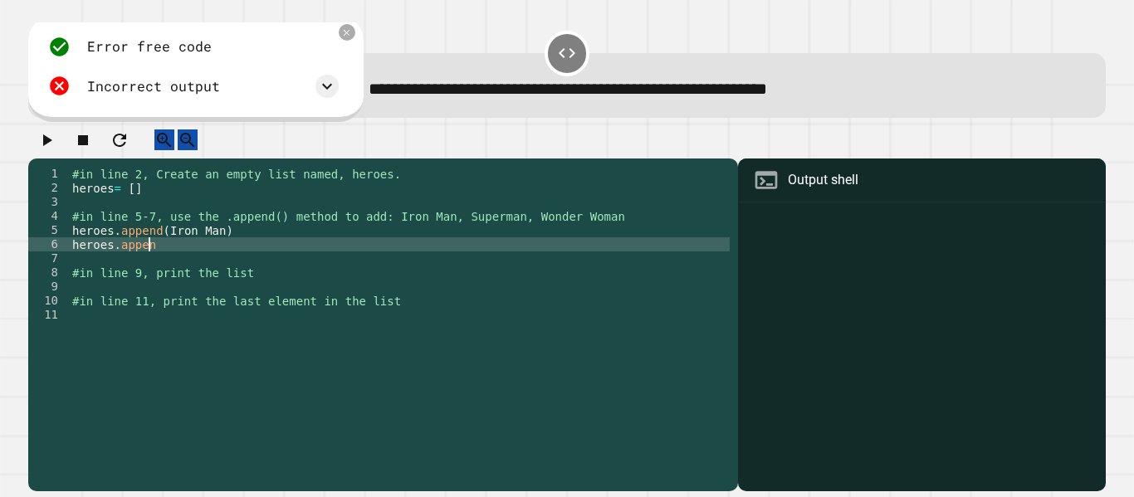
scroll to position [0, 5]
type textarea "**********"
click at [99, 276] on div "#in line 2, Create an empty list named, heroes. heroes = [ ] #in line 5-7, use …" at bounding box center [399, 315] width 661 height 296
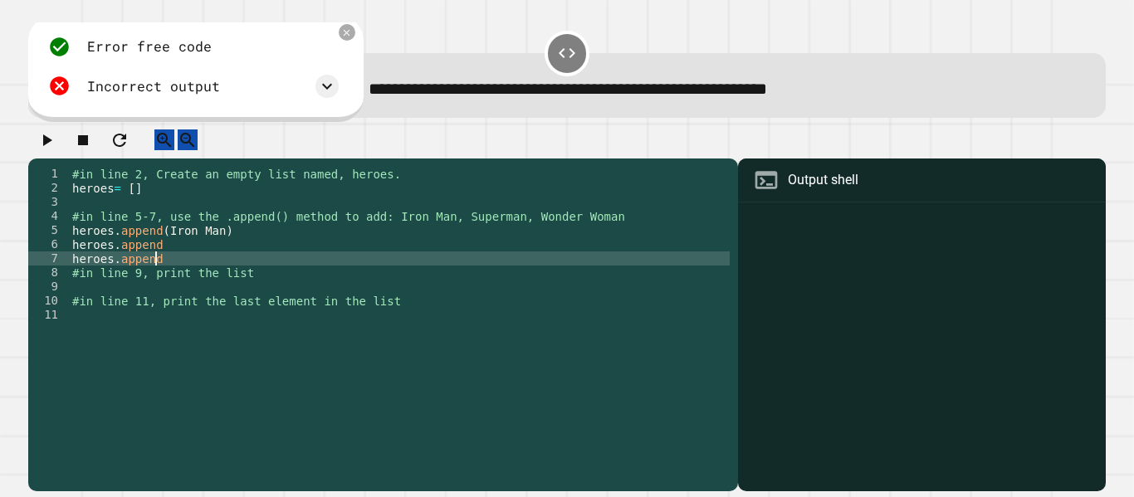
click at [184, 251] on div "#in line 2, Create an empty list named, heroes. heroes = [ ] #in line 5-7, use …" at bounding box center [399, 315] width 661 height 296
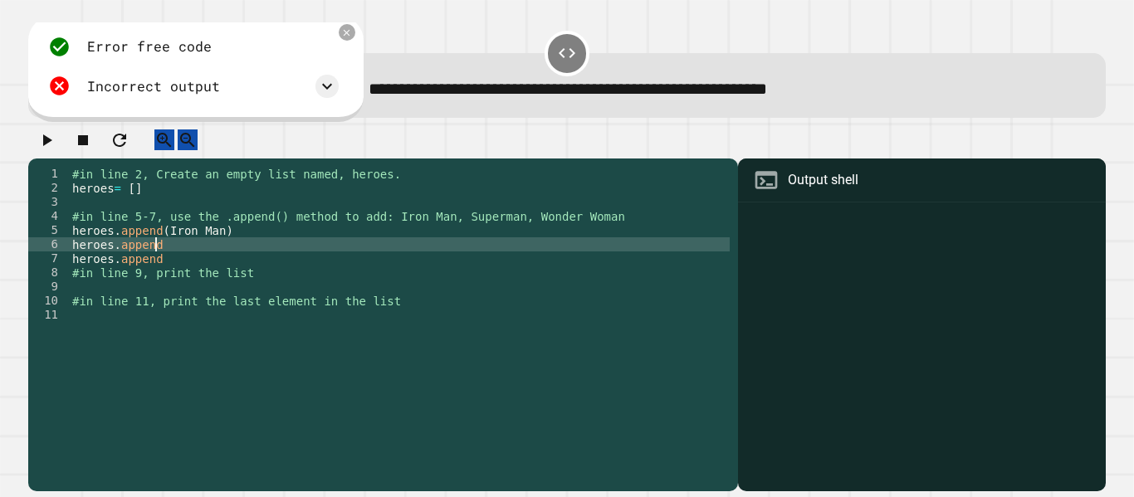
click at [184, 254] on div "#in line 2, Create an empty list named, heroes. heroes = [ ] #in line 5-7, use …" at bounding box center [399, 315] width 661 height 296
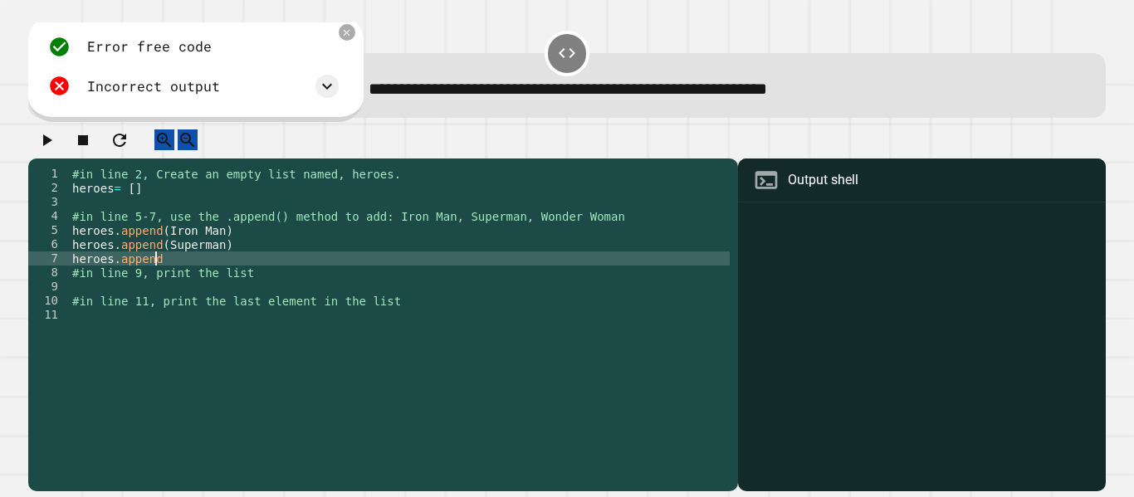
click at [220, 273] on div "#in line 2, Create an empty list named, heroes. heroes = [ ] #in line 5-7, use …" at bounding box center [399, 315] width 661 height 296
type textarea "**********"
click at [304, 285] on div "#in line 2, Create an empty list named, heroes. heroes = [ ] #in line 5-7, use …" at bounding box center [399, 315] width 661 height 296
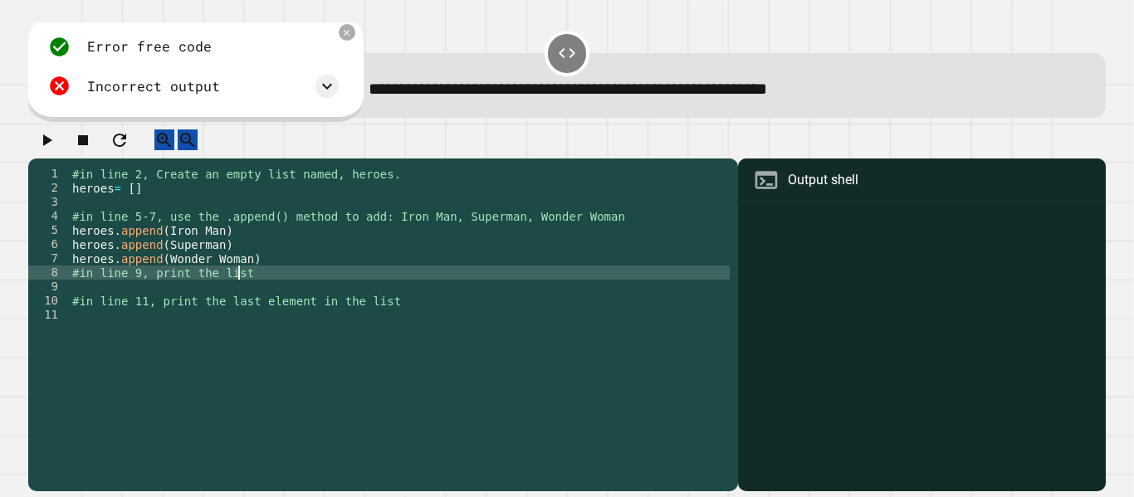
scroll to position [0, 11]
click at [201, 304] on div "#in line 2, Create an empty list named, heroes. heroes = [ ] #in line 5-7, use …" at bounding box center [399, 315] width 661 height 296
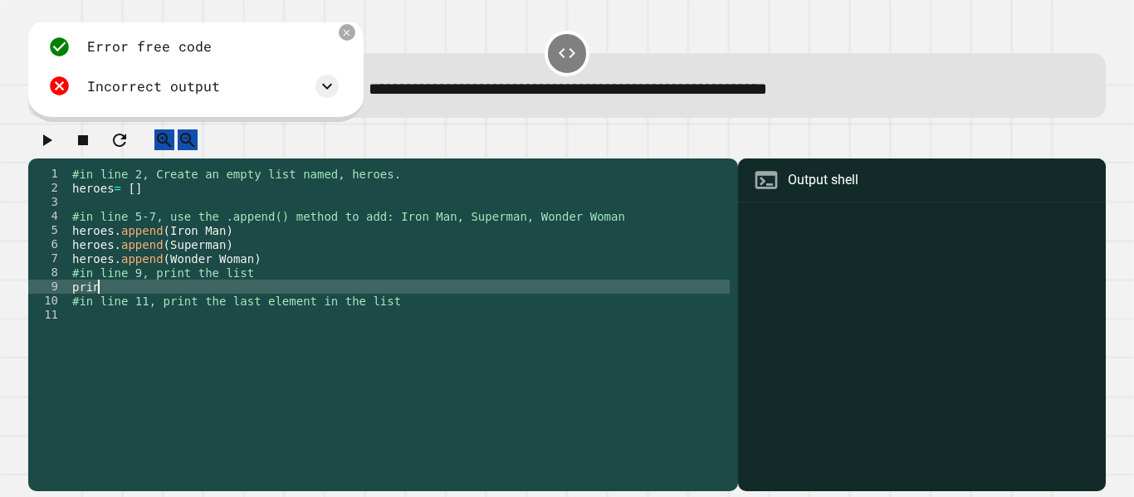
scroll to position [0, 2]
type textarea "**********"
click at [366, 296] on div "#in line 2, Create an empty list named, heroes. heroes = [ ] #in line 5-7, use …" at bounding box center [399, 315] width 661 height 296
click at [384, 315] on div "#in line 2, Create an empty list named, heroes. heroes = [ ] #in line 5-7, use …" at bounding box center [399, 315] width 661 height 296
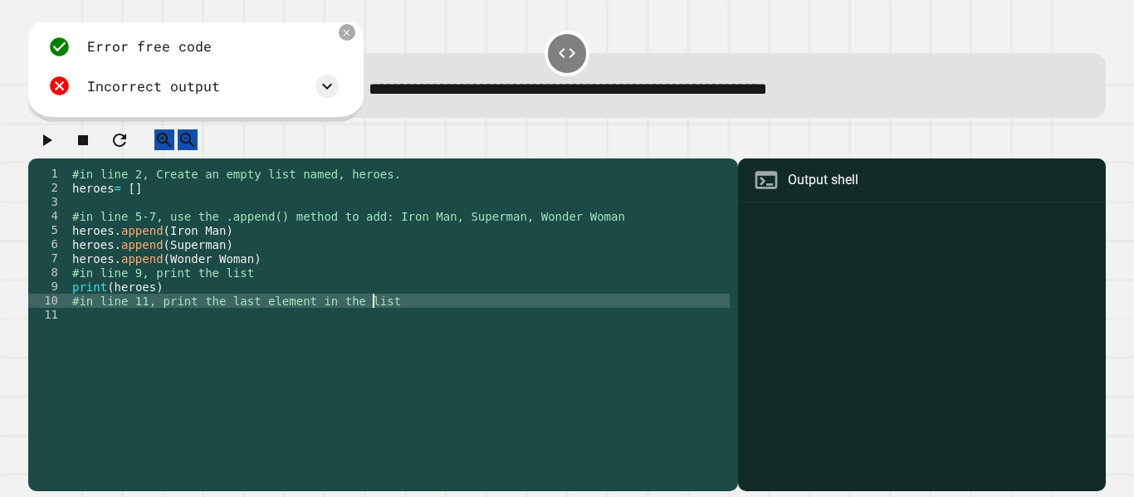
click at [240, 335] on div "#in line 2, Create an empty list named, heroes. heroes = [ ] #in line 5-7, use …" at bounding box center [399, 315] width 661 height 296
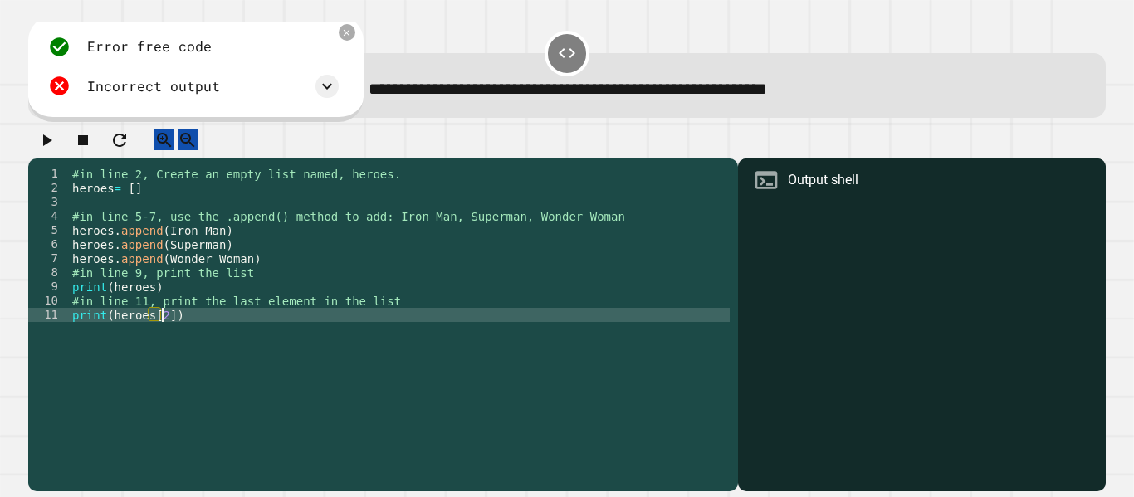
scroll to position [0, 6]
click at [45, 150] on icon "button" at bounding box center [47, 140] width 20 height 20
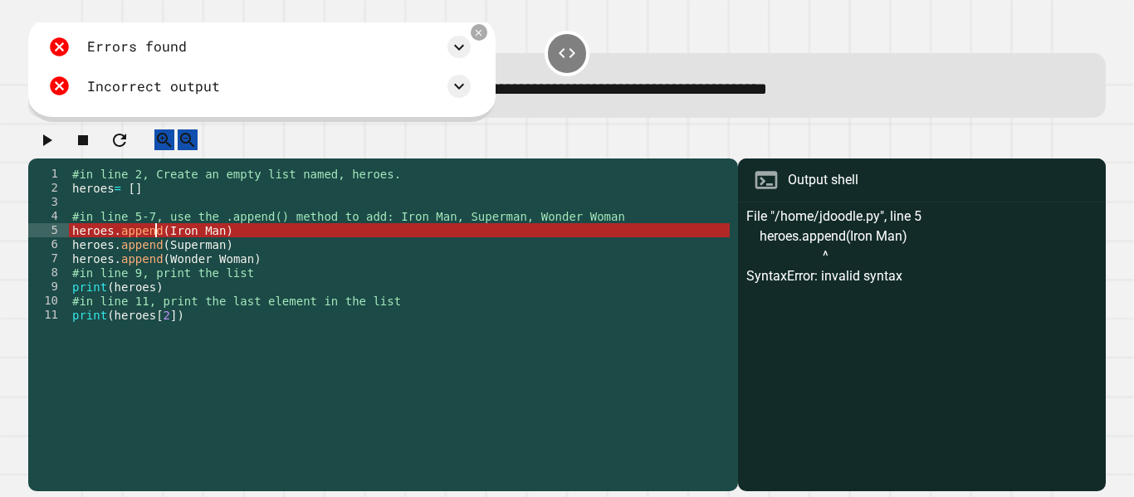
click at [156, 244] on div "#in line 2, Create an empty list named, heroes. heroes = [ ] #in line 5-7, use …" at bounding box center [399, 315] width 661 height 296
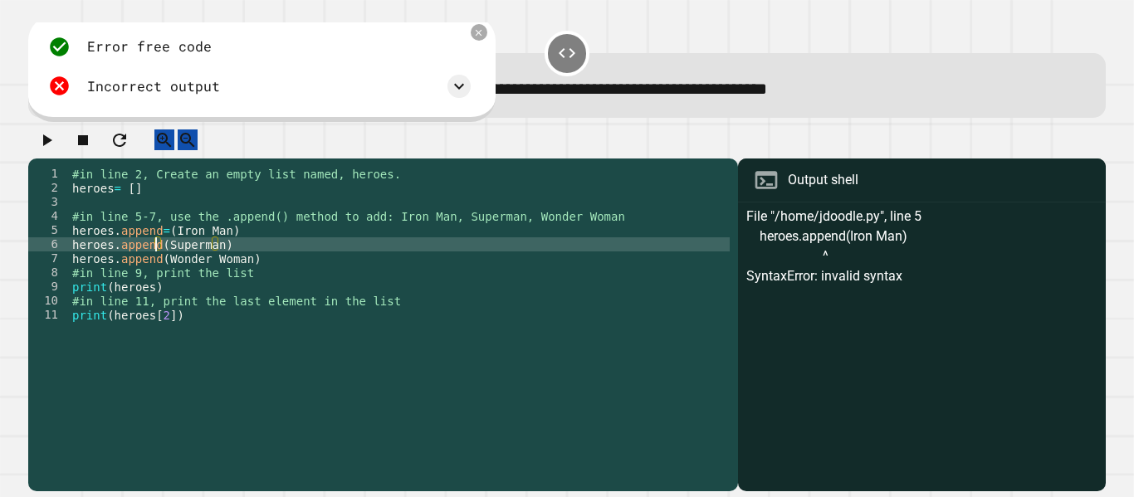
click at [156, 259] on div "#in line 2, Create an empty list named, heroes. heroes = [ ] #in line 5-7, use …" at bounding box center [399, 315] width 661 height 296
type textarea "**********"
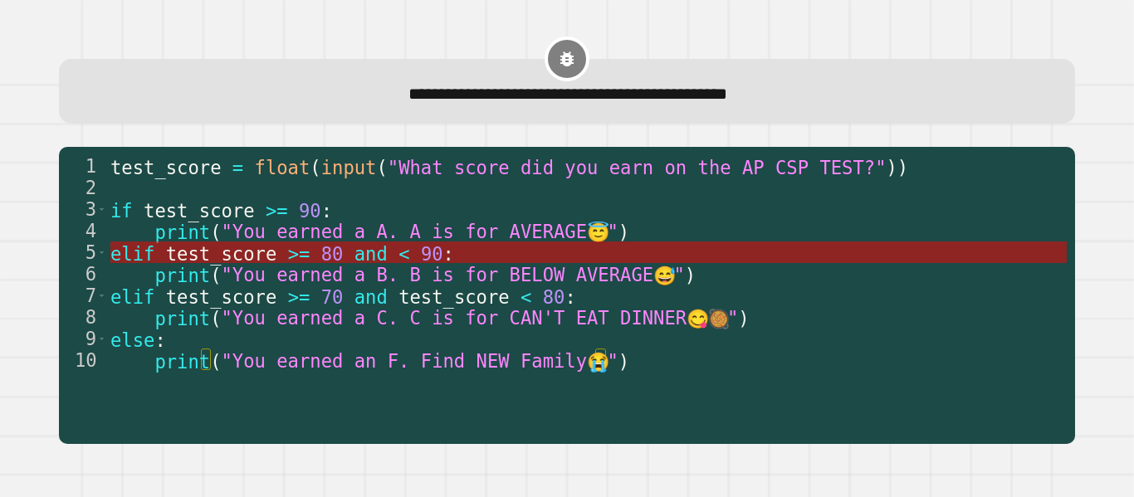
click at [399, 246] on span "<" at bounding box center [404, 253] width 11 height 22
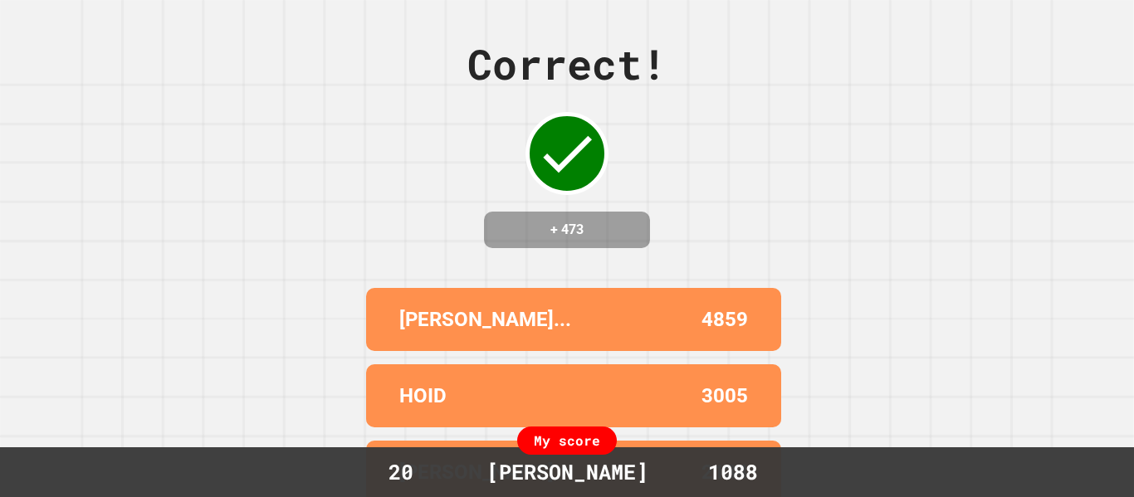
scroll to position [0, 0]
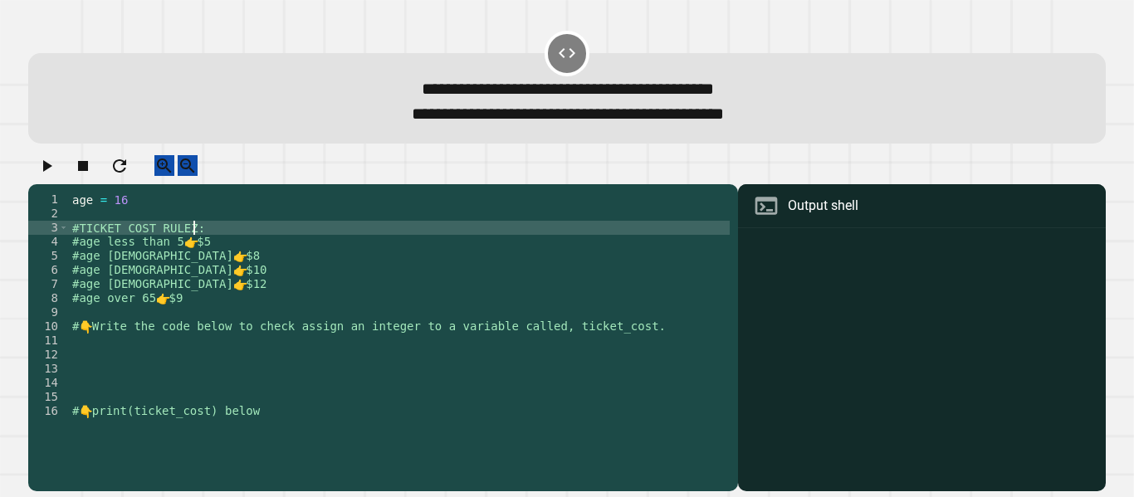
click at [273, 248] on div "age = [DEMOGRAPHIC_DATA] #TICKET COST RULEZ: #age less than 5 👉 $5 #age [DEMOGR…" at bounding box center [399, 327] width 661 height 268
click at [272, 258] on div "age = [DEMOGRAPHIC_DATA] #TICKET COST RULEZ: #age less than 5 👉 $5 #age [DEMOGR…" at bounding box center [399, 327] width 661 height 268
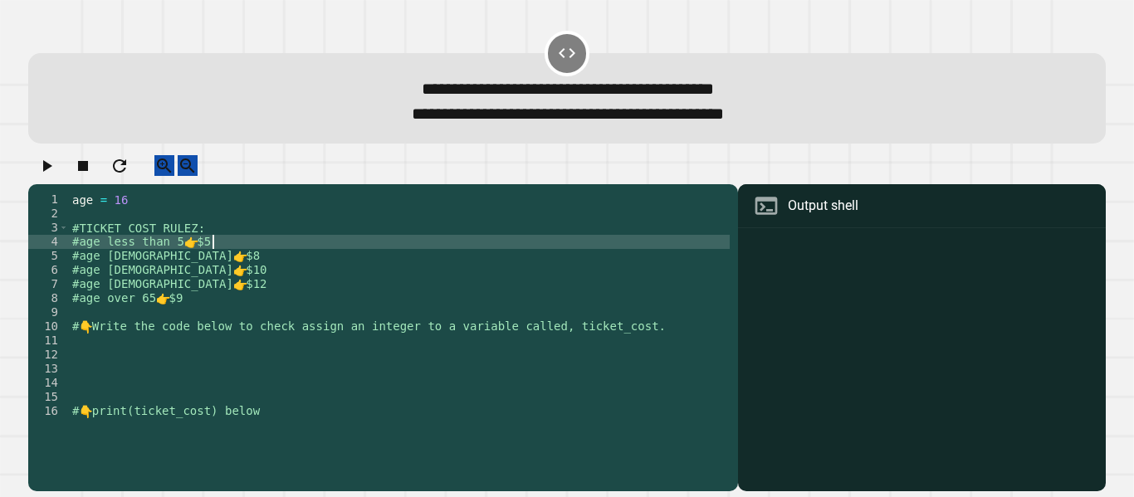
click at [257, 365] on div "age = [DEMOGRAPHIC_DATA] #TICKET COST RULEZ: #age less than 5 👉 $5 #age [DEMOGR…" at bounding box center [399, 327] width 661 height 268
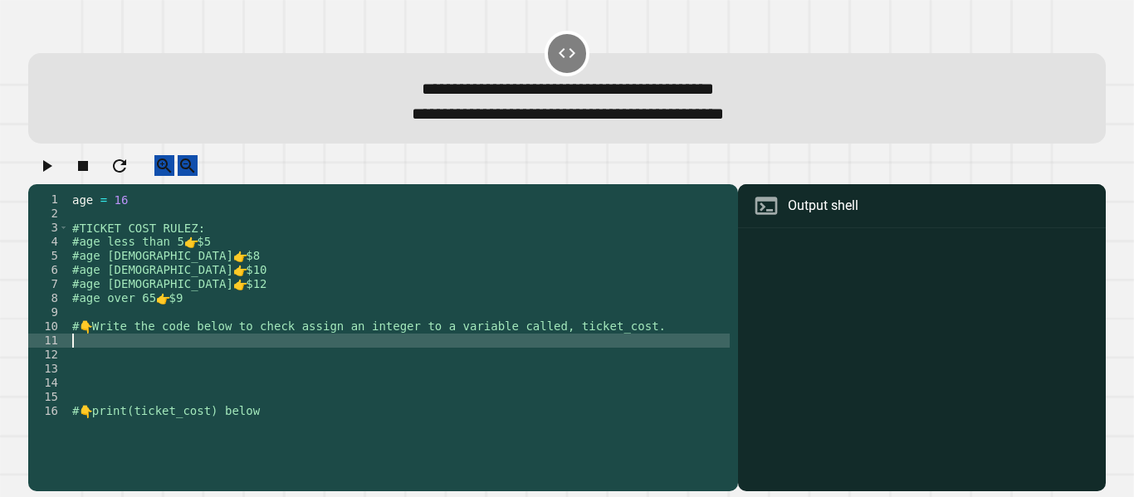
click at [225, 351] on div "age = [DEMOGRAPHIC_DATA] #TICKET COST RULEZ: #age less than 5 👉 $5 #age [DEMOGR…" at bounding box center [399, 327] width 661 height 268
click at [144, 350] on div "age = [DEMOGRAPHIC_DATA] #TICKET COST RULEZ: #age less than 5 👉 $5 #age [DEMOGR…" at bounding box center [399, 327] width 661 height 268
click at [133, 354] on div "age = [DEMOGRAPHIC_DATA] #TICKET COST RULEZ: #age less than 5 👉 $5 #age [DEMOGR…" at bounding box center [399, 313] width 661 height 240
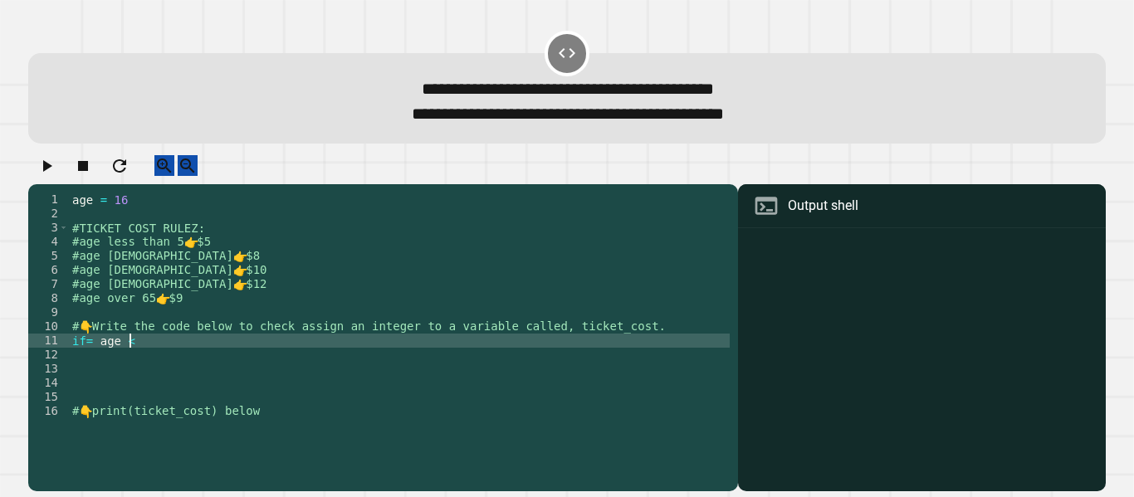
scroll to position [0, 4]
type textarea "**********"
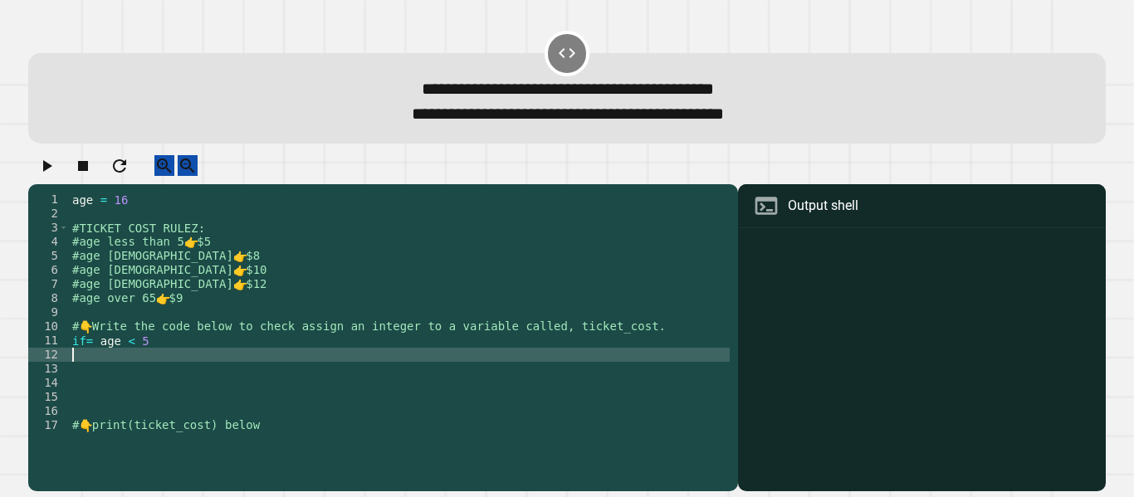
type textarea "**********"
click at [101, 361] on div "age = [DEMOGRAPHIC_DATA] #TICKET COST RULEZ: #age less than 5 👉 $5 #age [DEMOGR…" at bounding box center [399, 327] width 661 height 268
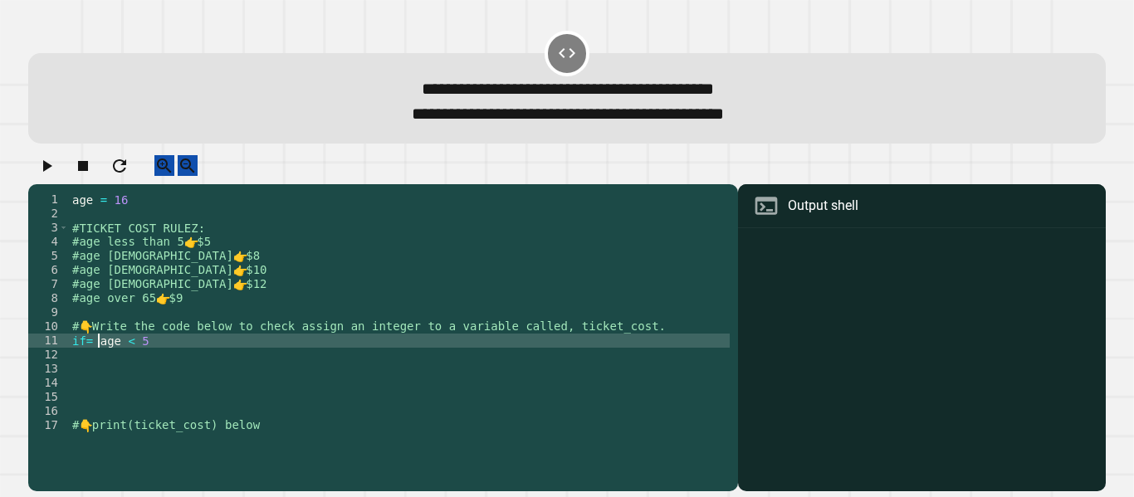
click at [98, 358] on div "age = [DEMOGRAPHIC_DATA] #TICKET COST RULEZ: #age less than 5 👉 $5 #age [DEMOGR…" at bounding box center [399, 327] width 661 height 268
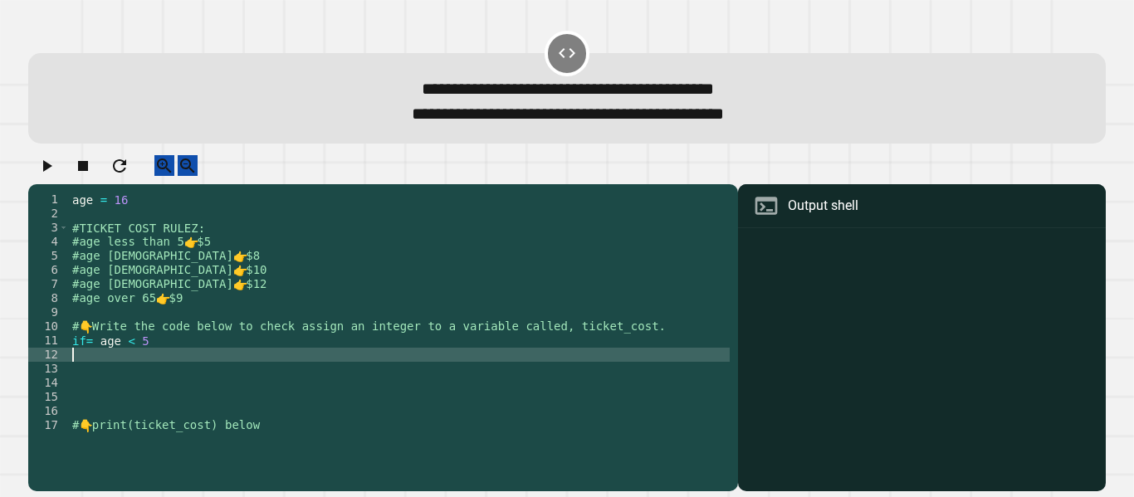
click at [101, 370] on div "age = [DEMOGRAPHIC_DATA] #TICKET COST RULEZ: #age less than 5 👉 $5 #age [DEMOGR…" at bounding box center [399, 327] width 661 height 268
click at [97, 359] on div "age = [DEMOGRAPHIC_DATA] #TICKET COST RULEZ: #age less than 5 👉 $5 #age [DEMOGR…" at bounding box center [399, 327] width 661 height 268
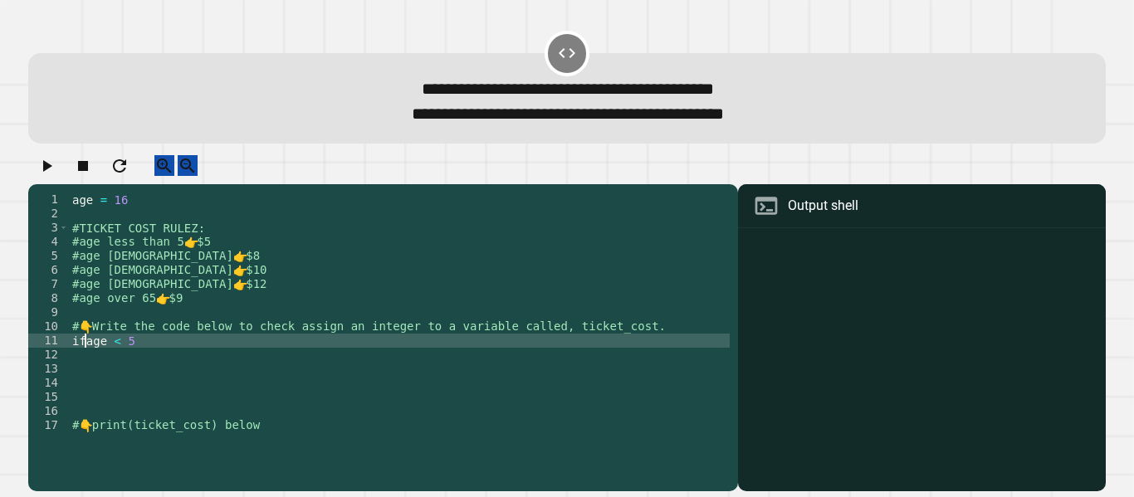
scroll to position [0, 2]
click at [140, 357] on div "age = [DEMOGRAPHIC_DATA] #TICKET COST RULEZ: #age less than 5 👉 $5 #age [DEMOGR…" at bounding box center [399, 327] width 661 height 268
click at [91, 356] on div "age = [DEMOGRAPHIC_DATA] #TICKET COST RULEZ: #age less than 5 👉 $5 #age [DEMOGR…" at bounding box center [399, 327] width 661 height 268
type textarea "**********"
click at [100, 378] on div "age = [DEMOGRAPHIC_DATA] #TICKET COST RULEZ: #age less than 5 👉 $5 #age [DEMOGR…" at bounding box center [399, 327] width 661 height 268
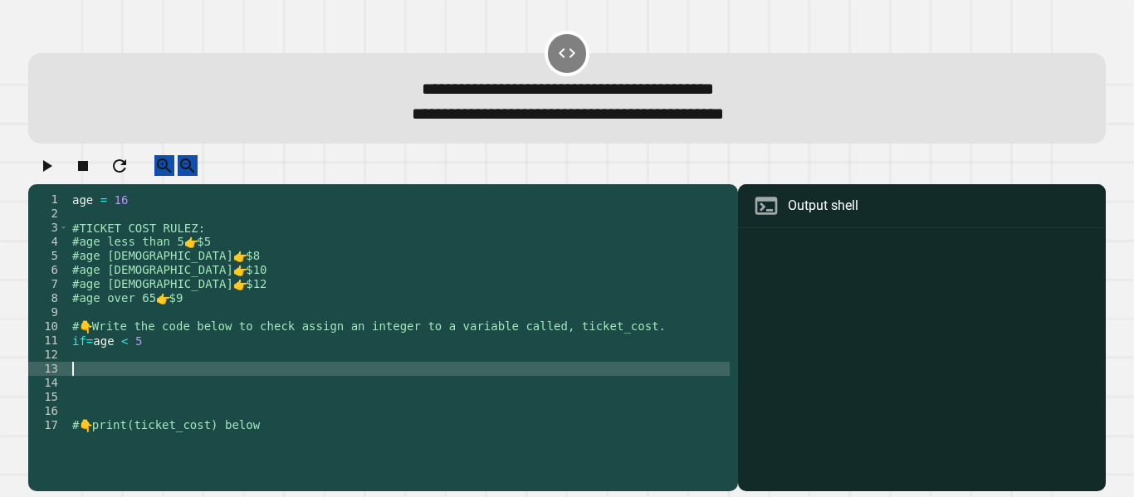
scroll to position [0, 0]
click at [88, 368] on div "age = [DEMOGRAPHIC_DATA] #TICKET COST RULEZ: #age less than 5 👉 $5 #age [DEMOGR…" at bounding box center [399, 327] width 661 height 268
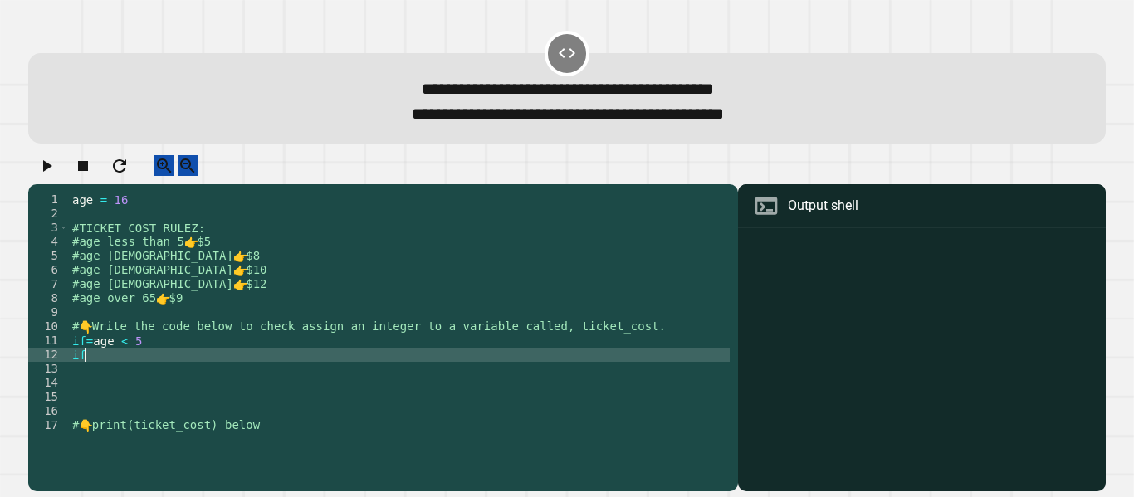
type textarea "*"
type textarea "**********"
type textarea "*********"
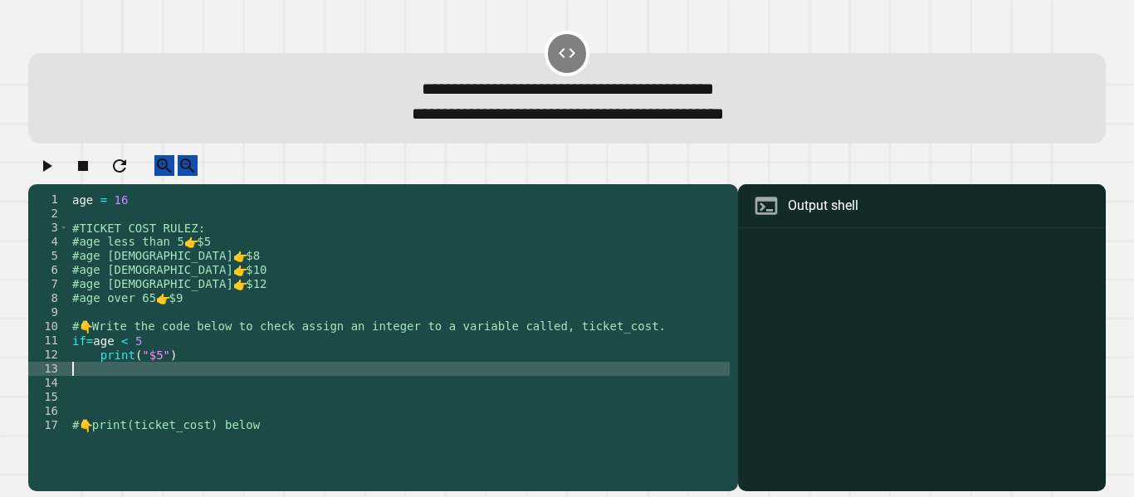
click at [146, 384] on div "age = [DEMOGRAPHIC_DATA] #TICKET COST RULEZ: #age less than 5 👉 $5 #age [DEMOGR…" at bounding box center [399, 327] width 661 height 268
click at [196, 388] on div "age = [DEMOGRAPHIC_DATA] #TICKET COST RULEZ: #age less than 5 👉 $5 #age [DEMOGR…" at bounding box center [399, 327] width 661 height 268
click at [120, 381] on div "age = [DEMOGRAPHIC_DATA] #TICKET COST RULEZ: #age less than 5 👉 $5 #age [DEMOGR…" at bounding box center [399, 327] width 661 height 268
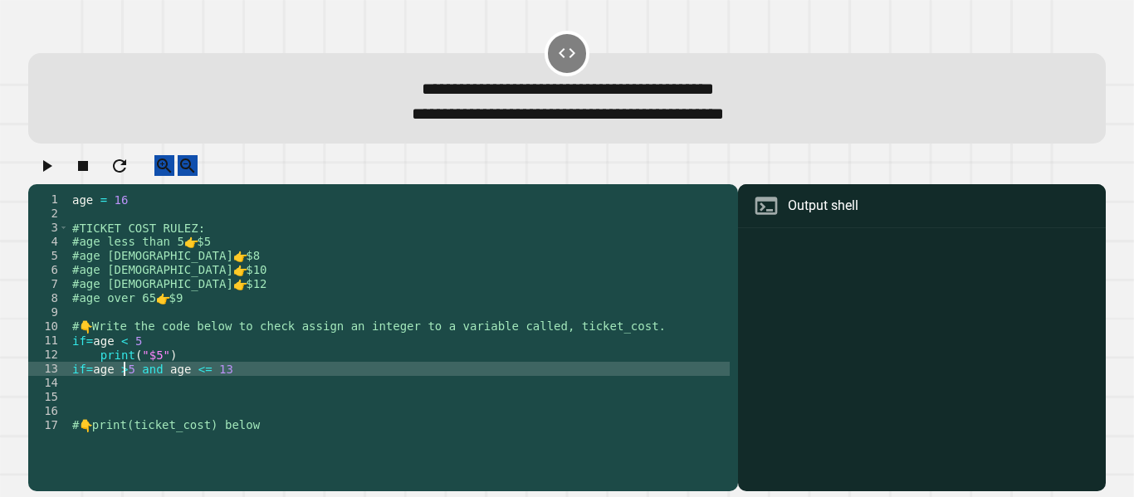
click at [121, 382] on div "age = [DEMOGRAPHIC_DATA] #TICKET COST RULEZ: #age less than 5 👉 $5 #age [DEMOGR…" at bounding box center [399, 327] width 661 height 268
click at [245, 381] on div "age = [DEMOGRAPHIC_DATA] #TICKET COST RULEZ: #age less than 5 👉 $5 #age [DEMOGR…" at bounding box center [399, 327] width 661 height 268
click at [215, 385] on div "age = [DEMOGRAPHIC_DATA] #TICKET COST RULEZ: #age less than 5 👉 $5 #age [DEMOGR…" at bounding box center [399, 327] width 661 height 268
type textarea "**********"
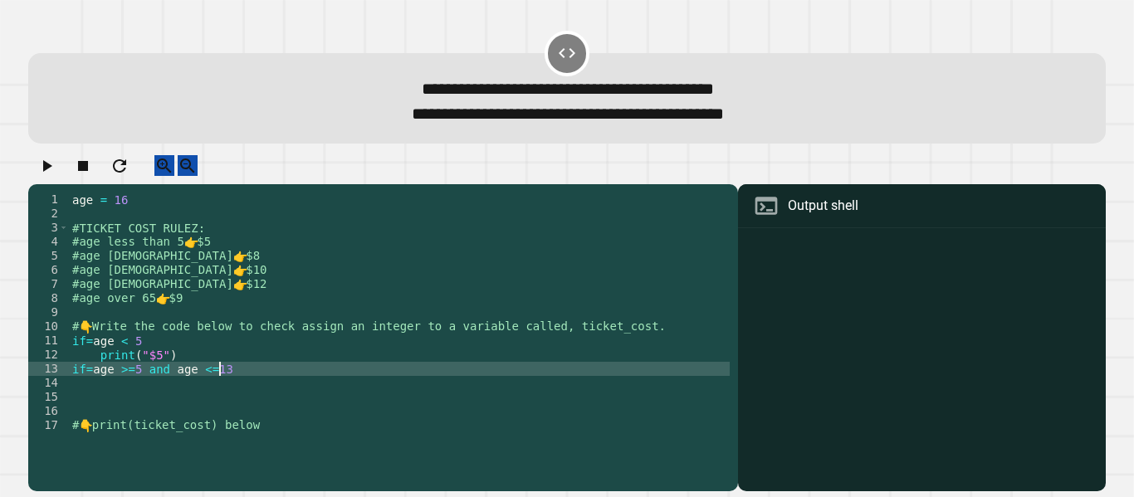
click at [233, 378] on div "age = [DEMOGRAPHIC_DATA] #TICKET COST RULEZ: #age less than 5 👉 $5 #age [DEMOGR…" at bounding box center [399, 327] width 661 height 268
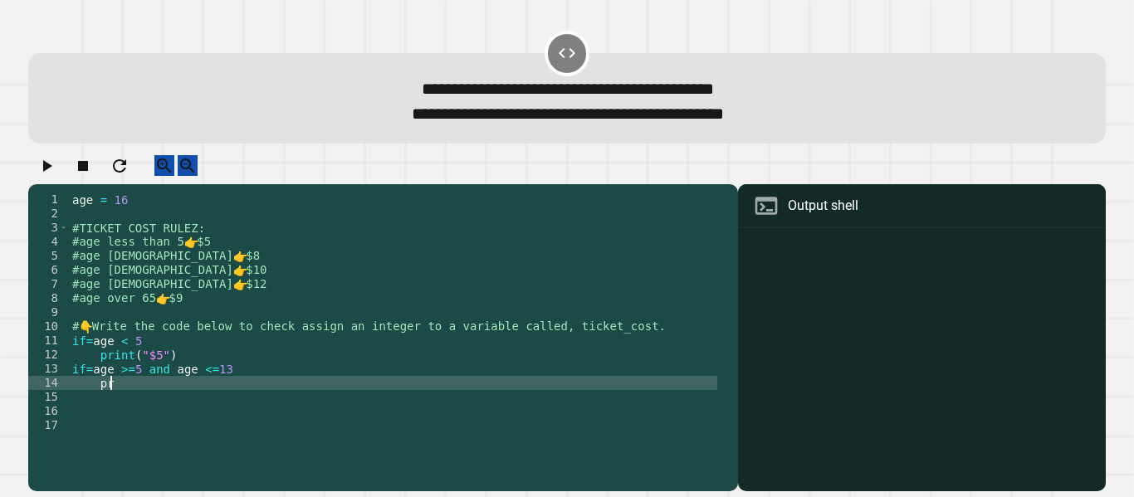
type textarea "*"
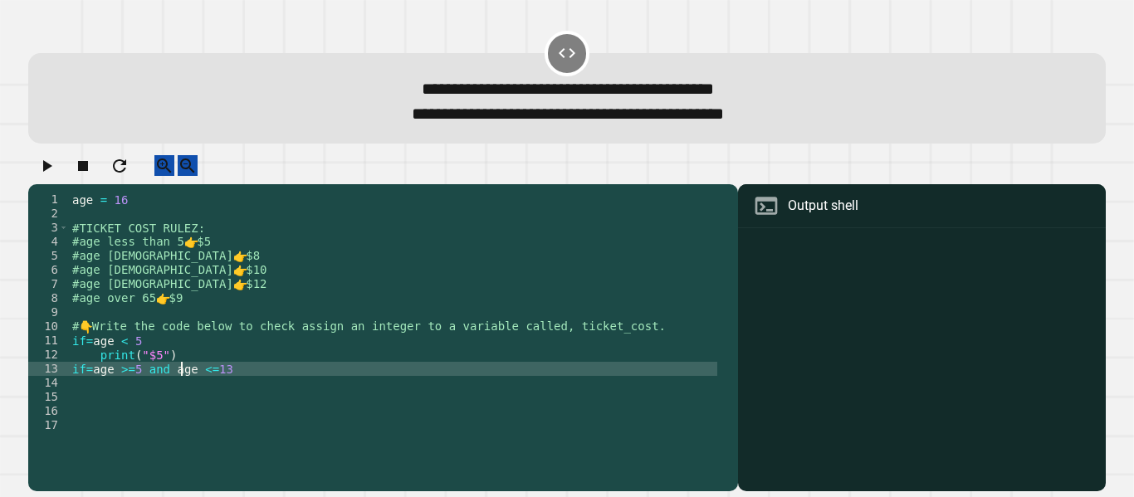
click at [183, 378] on div "age = [DEMOGRAPHIC_DATA] #TICKET COST RULEZ: #age less than 5 👉 $5 #age [DEMOGR…" at bounding box center [393, 327] width 648 height 268
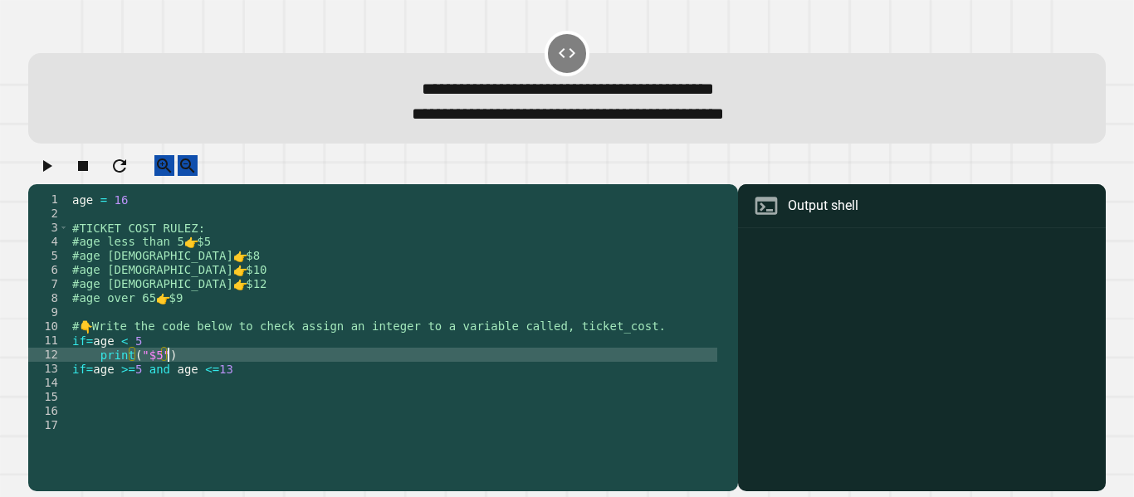
click at [177, 368] on div "age = [DEMOGRAPHIC_DATA] #TICKET COST RULEZ: #age less than 5 👉 $5 #age [DEMOGR…" at bounding box center [393, 327] width 648 height 268
type textarea "*"
click at [144, 370] on div "age = [DEMOGRAPHIC_DATA] #TICKET COST RULEZ: #age less than 5 👉 $5 #age [DEMOGR…" at bounding box center [393, 327] width 648 height 268
click at [103, 371] on div "age = [DEMOGRAPHIC_DATA] #TICKET COST RULEZ: #age less than 5 👉 $5 #age [DEMOGR…" at bounding box center [393, 327] width 648 height 268
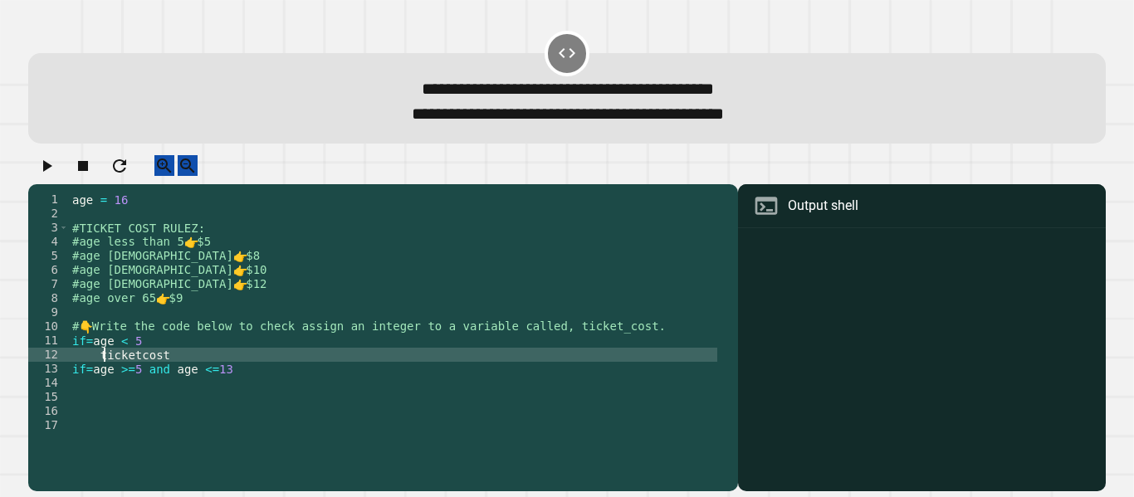
scroll to position [0, 2]
click at [132, 374] on div "age = [DEMOGRAPHIC_DATA] #TICKET COST RULEZ: #age less than 5 👉 $5 #age [DEMOGR…" at bounding box center [393, 327] width 648 height 268
click at [139, 371] on div "age = [DEMOGRAPHIC_DATA] #TICKET COST RULEZ: #age less than 5 👉 $5 #age [DEMOGR…" at bounding box center [393, 327] width 648 height 268
click at [200, 362] on div "age = [DEMOGRAPHIC_DATA] #TICKET COST RULEZ: #age less than 5 👉 $5 #age [DEMOGR…" at bounding box center [393, 327] width 648 height 268
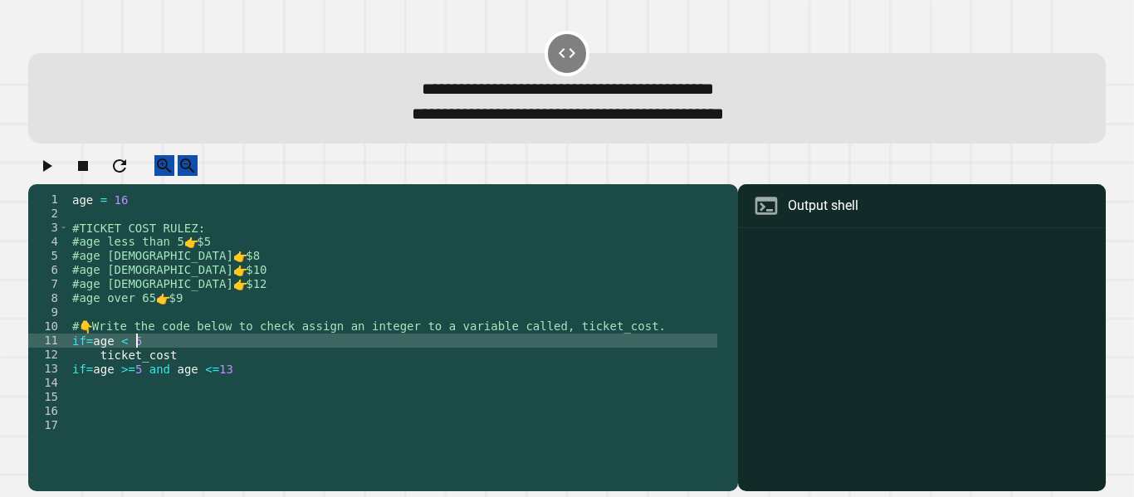
scroll to position [0, 4]
click at [189, 369] on div "age = [DEMOGRAPHIC_DATA] #TICKET COST RULEZ: #age less than 5 👉 $5 #age [DEMOGR…" at bounding box center [393, 327] width 648 height 268
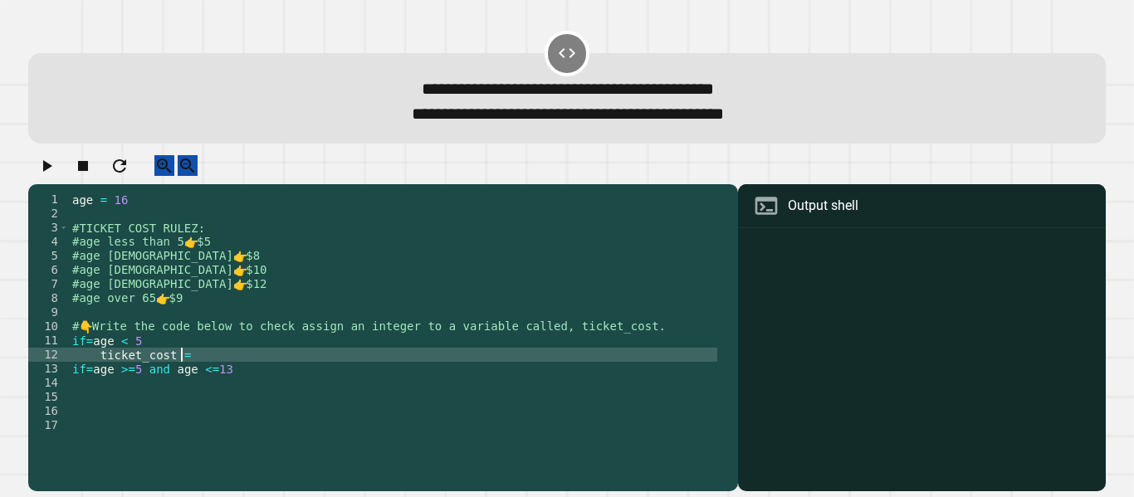
scroll to position [0, 7]
click at [279, 379] on div "age = [DEMOGRAPHIC_DATA] #TICKET COST RULEZ: #age less than 5 👉 $5 #age [DEMOGR…" at bounding box center [393, 327] width 648 height 268
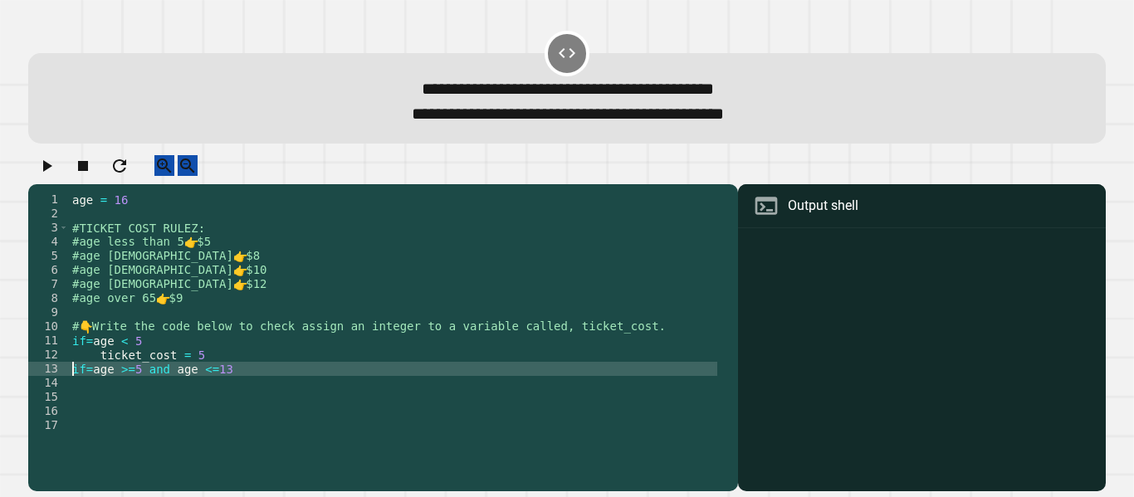
click at [71, 383] on div "age = [DEMOGRAPHIC_DATA] #TICKET COST RULEZ: #age less than 5 👉 $5 #age [DEMOGR…" at bounding box center [393, 327] width 648 height 268
click at [107, 387] on div "age = [DEMOGRAPHIC_DATA] #TICKET COST RULEZ: #age less than 5 👉 $5 #age [DEMOGR…" at bounding box center [393, 327] width 648 height 268
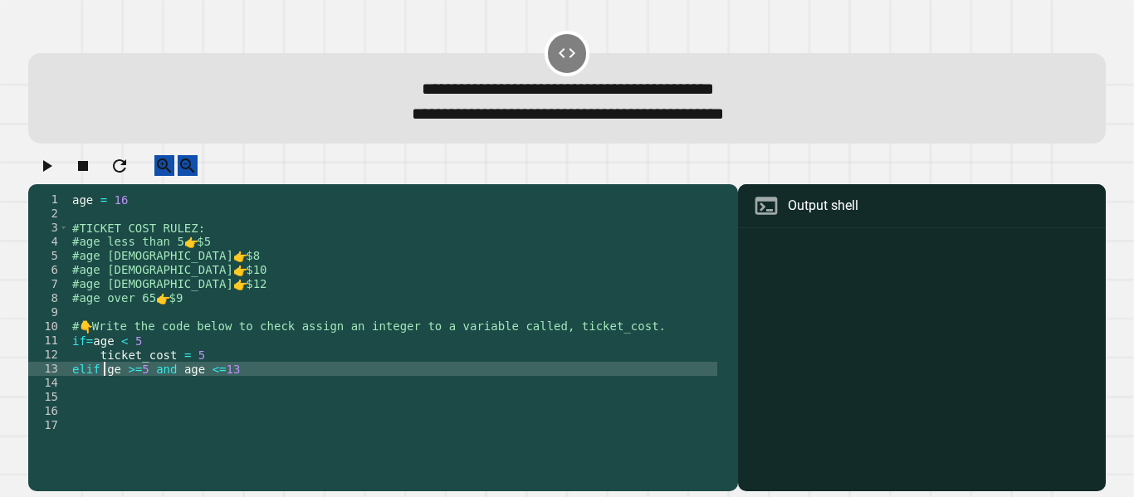
type textarea "**********"
click at [208, 384] on div "age = [DEMOGRAPHIC_DATA] #TICKET COST RULEZ: #age less than 5 👉 $5 #age [DEMOGR…" at bounding box center [393, 327] width 648 height 268
click at [262, 381] on div "age = [DEMOGRAPHIC_DATA] #TICKET COST RULEZ: #age less than 5 👉 $5 #age [DEMOGR…" at bounding box center [393, 327] width 648 height 268
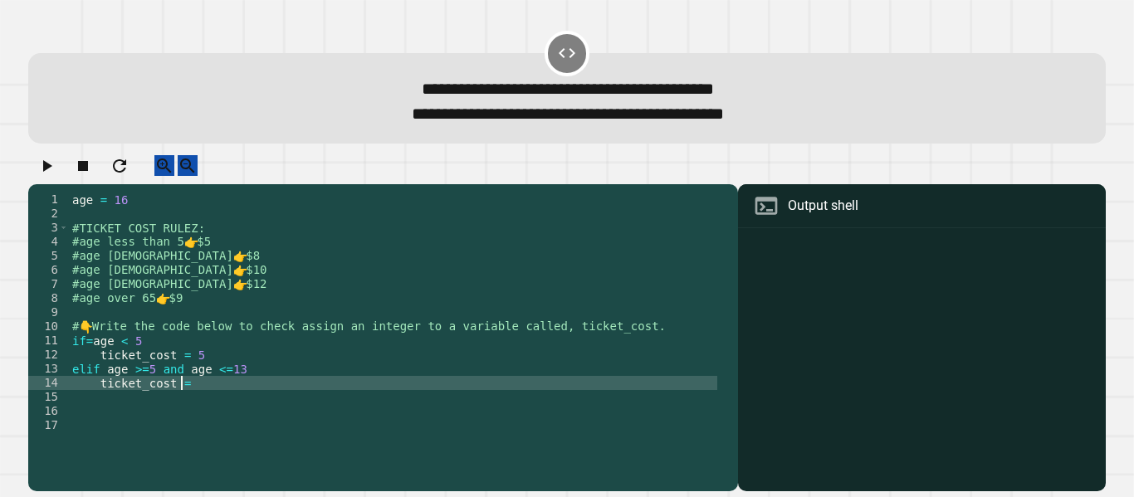
scroll to position [0, 7]
type textarea "**********"
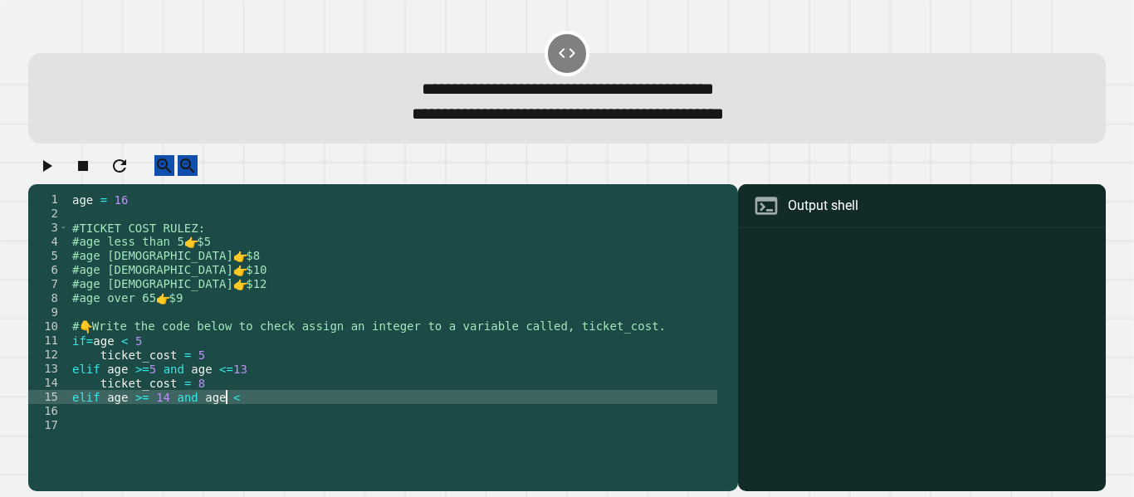
scroll to position [0, 11]
type textarea "**********"
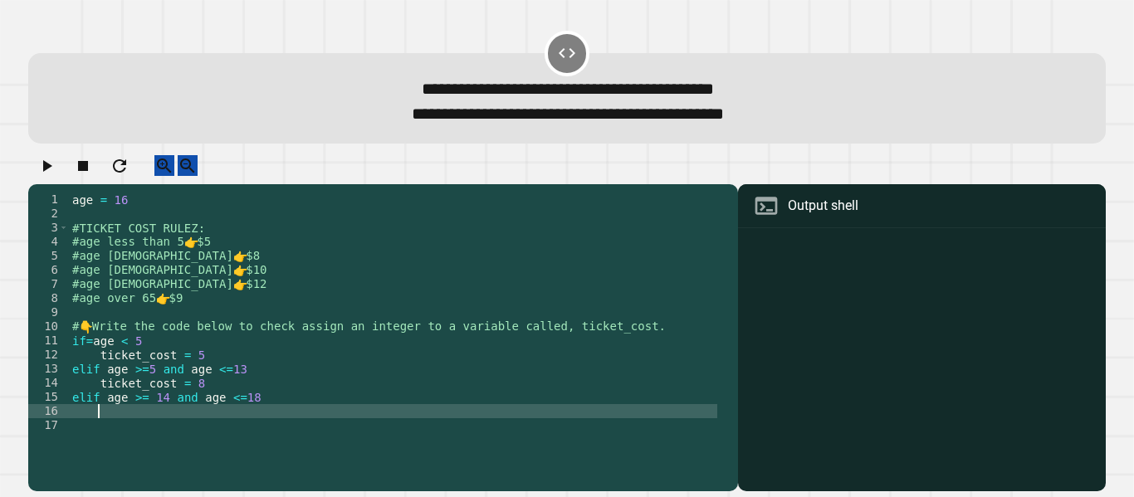
type textarea "*"
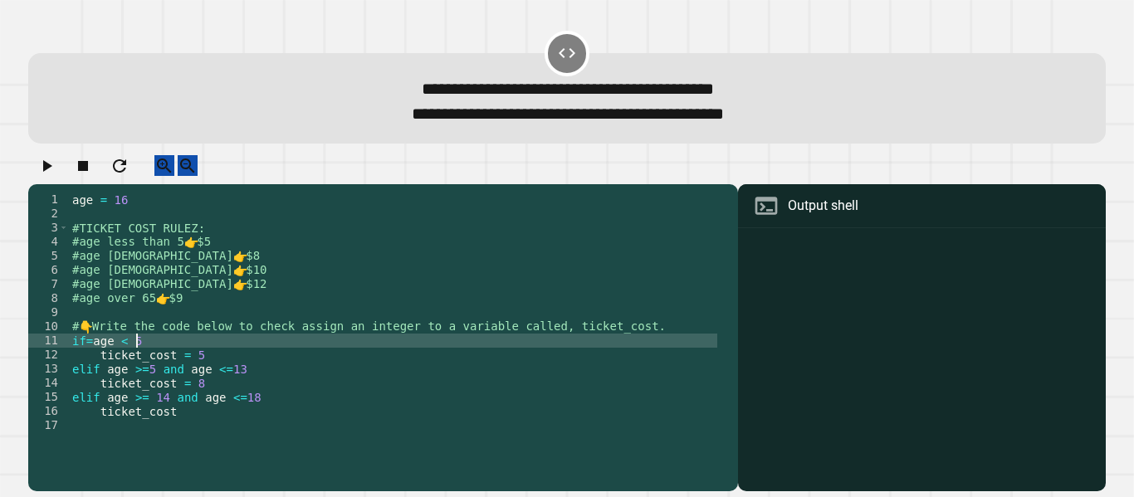
click at [139, 352] on div "age = [DEMOGRAPHIC_DATA] #TICKET COST RULEZ: #age less than 5 👉 $5 #age [DEMOGR…" at bounding box center [393, 327] width 648 height 268
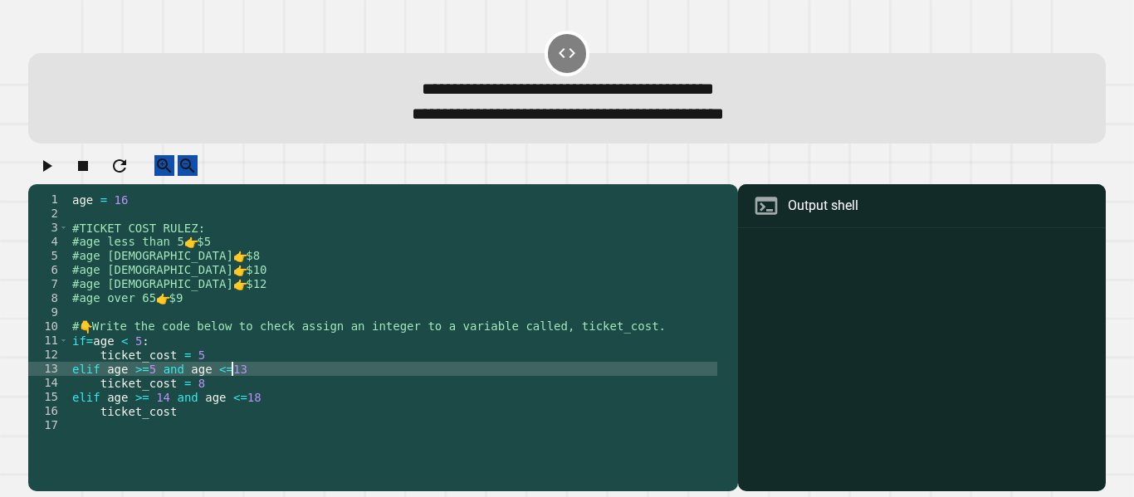
click at [238, 386] on div "age = [DEMOGRAPHIC_DATA] #TICKET COST RULEZ: #age less than 5 👉 $5 #age [DEMOGR…" at bounding box center [393, 327] width 648 height 268
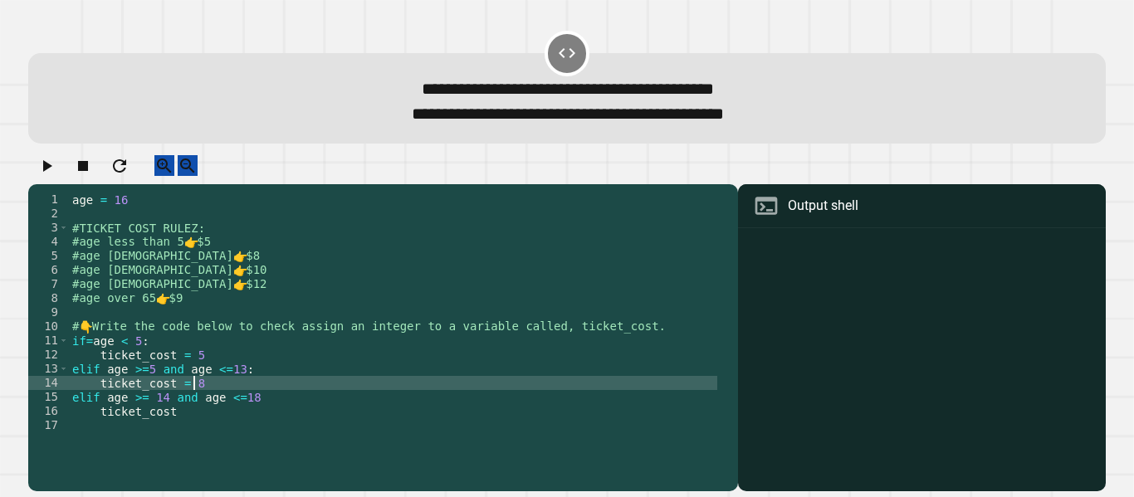
click at [200, 400] on div "age = [DEMOGRAPHIC_DATA] #TICKET COST RULEZ: #age less than 5 👉 $5 #age [DEMOGR…" at bounding box center [393, 327] width 648 height 268
click at [264, 417] on div "age = [DEMOGRAPHIC_DATA] #TICKET COST RULEZ: #age less than 5 👉 $5 #age [DEMOGR…" at bounding box center [393, 327] width 648 height 268
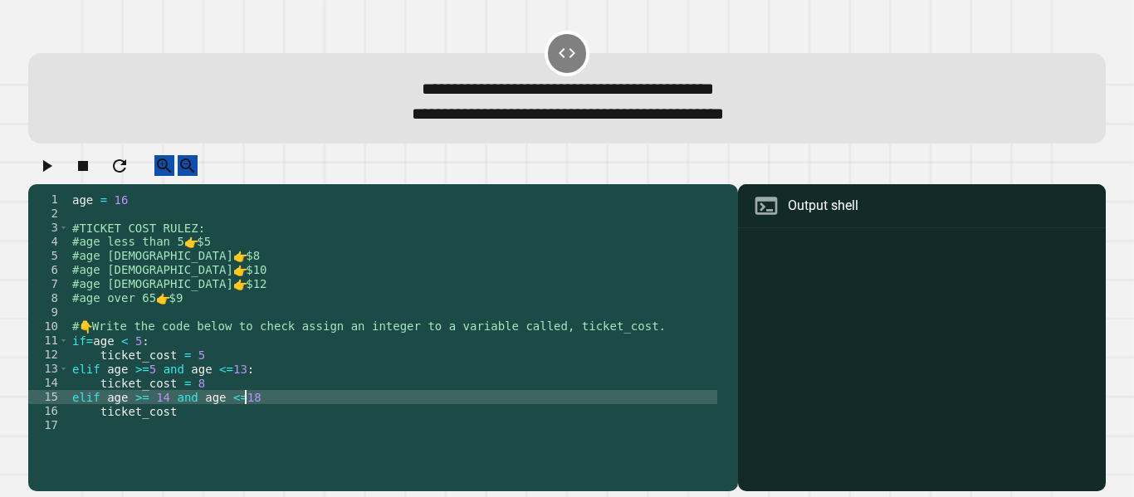
scroll to position [0, 12]
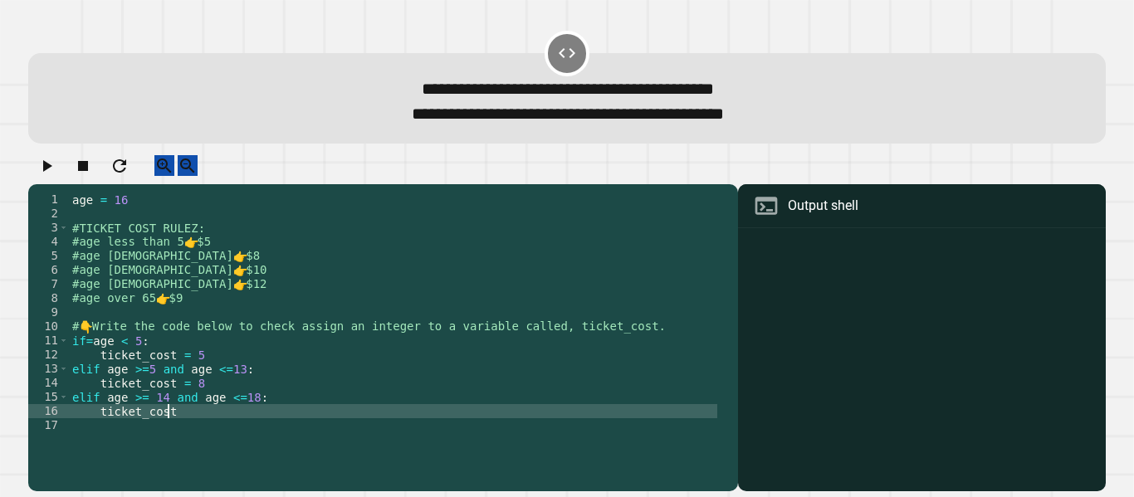
click at [232, 433] on div "age = [DEMOGRAPHIC_DATA] #TICKET COST RULEZ: #age less than 5 👉 $5 #age [DEMOGR…" at bounding box center [393, 327] width 648 height 268
type textarea "**********"
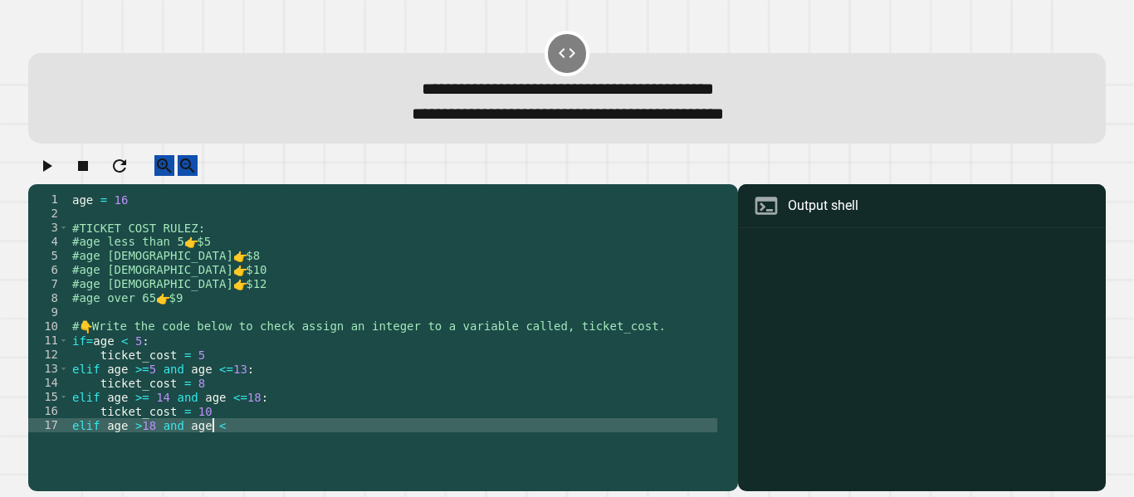
scroll to position [0, 10]
type textarea "**********"
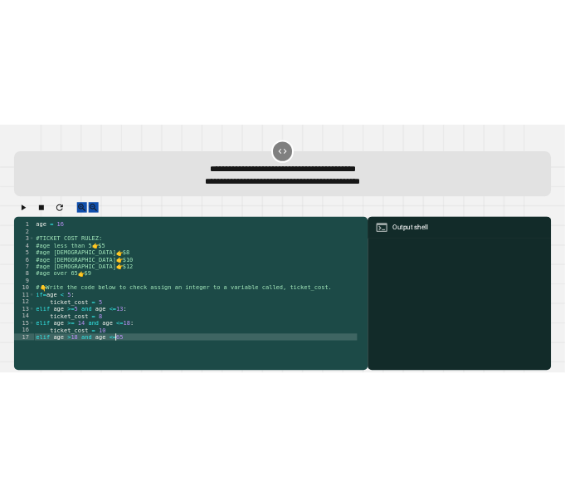
scroll to position [0, 11]
